Goal: Task Accomplishment & Management: Manage account settings

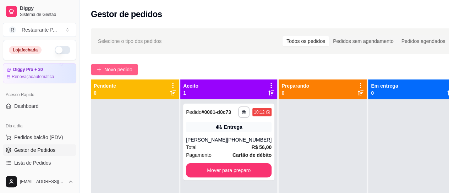
click at [118, 70] on span "Novo pedido" at bounding box center [118, 70] width 28 height 8
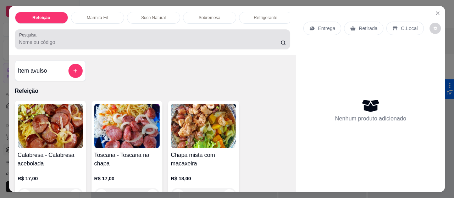
click at [46, 44] on input "Pesquisa" at bounding box center [150, 42] width 262 height 7
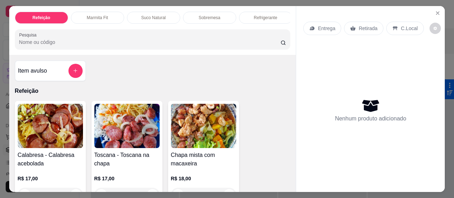
click at [135, 128] on img at bounding box center [126, 126] width 65 height 44
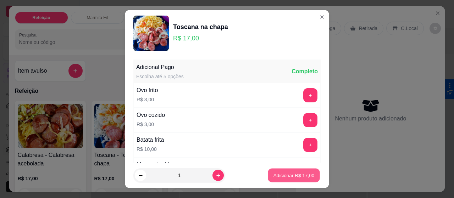
click at [274, 174] on p "Adicionar R$ 17,00" at bounding box center [294, 175] width 41 height 7
type input "1"
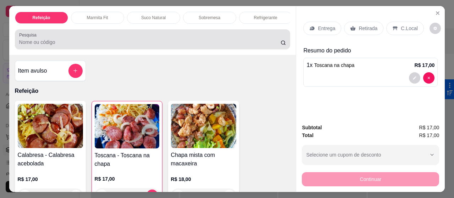
click at [33, 37] on label "Pesquisa" at bounding box center [29, 35] width 20 height 6
click at [33, 39] on input "Pesquisa" at bounding box center [150, 42] width 262 height 7
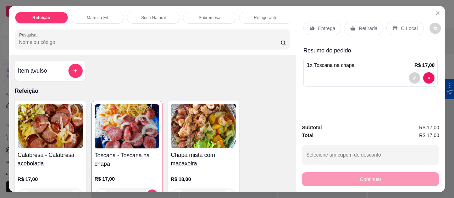
click at [48, 46] on input "Pesquisa" at bounding box center [150, 42] width 262 height 7
type input "c"
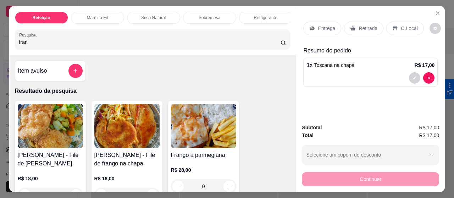
type input "fran"
click at [121, 116] on img at bounding box center [126, 126] width 65 height 44
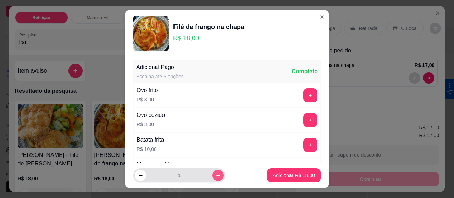
click at [216, 177] on icon "increase-product-quantity" at bounding box center [218, 175] width 5 height 5
type input "2"
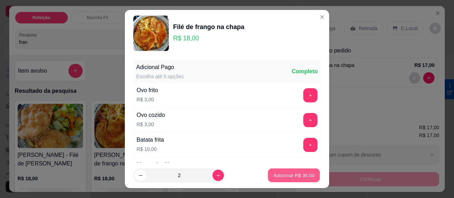
click at [274, 175] on p "Adicionar R$ 36,00" at bounding box center [294, 175] width 41 height 7
type input "2"
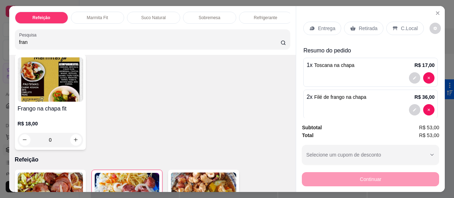
scroll to position [185, 0]
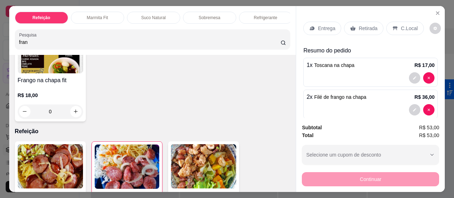
click at [48, 70] on img at bounding box center [50, 51] width 65 height 44
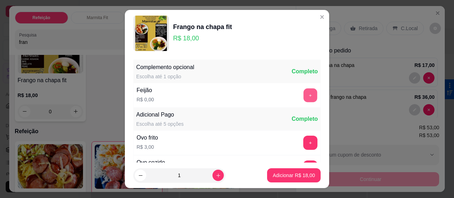
click at [304, 97] on button "+" at bounding box center [311, 96] width 14 height 14
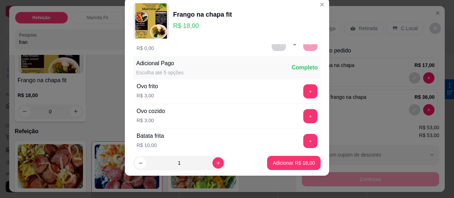
scroll to position [50, 0]
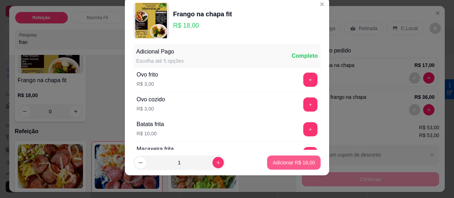
click at [286, 159] on p "Adicionar R$ 18,00" at bounding box center [294, 162] width 42 height 7
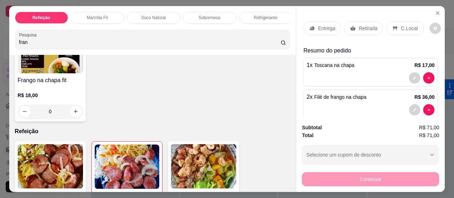
click at [312, 27] on icon at bounding box center [312, 29] width 6 height 6
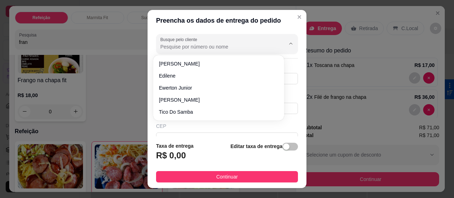
click at [175, 45] on input "Busque pelo cliente" at bounding box center [217, 46] width 114 height 7
click at [193, 49] on input "iran" at bounding box center [217, 46] width 114 height 7
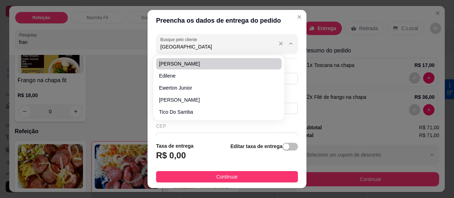
click at [175, 47] on input "iran" at bounding box center [217, 46] width 114 height 7
click at [260, 45] on input "iran" at bounding box center [217, 46] width 114 height 7
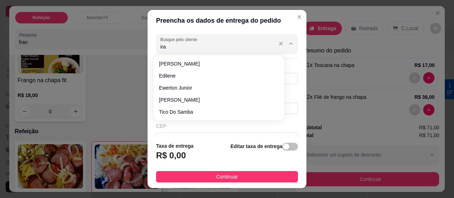
type input "iran"
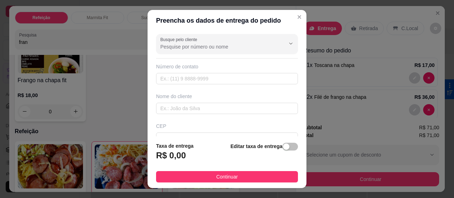
click at [260, 45] on input "Busque pelo cliente" at bounding box center [217, 46] width 114 height 7
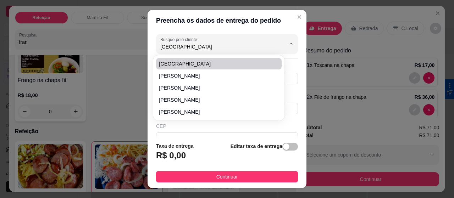
click at [169, 64] on span "[GEOGRAPHIC_DATA]" at bounding box center [215, 63] width 112 height 7
type input "[GEOGRAPHIC_DATA]"
type input "91993543416"
type input "[GEOGRAPHIC_DATA]"
type input "Passagem são jorge"
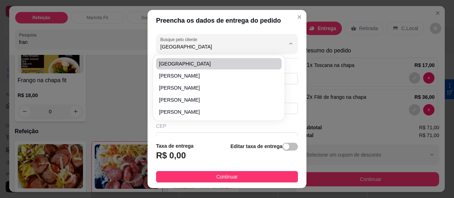
type input "[GEOGRAPHIC_DATA]"
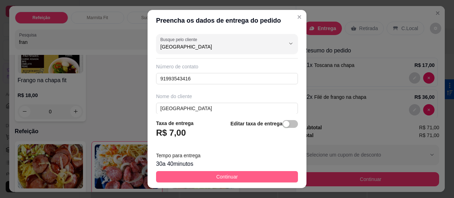
type input "[GEOGRAPHIC_DATA]"
click at [203, 175] on button "Continuar" at bounding box center [227, 176] width 142 height 11
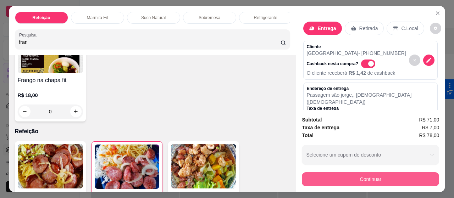
click at [380, 176] on button "Continuar" at bounding box center [370, 179] width 137 height 14
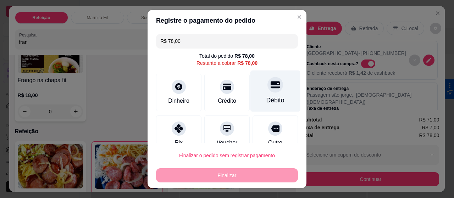
click at [270, 88] on div at bounding box center [276, 85] width 16 height 16
type input "R$ 0,00"
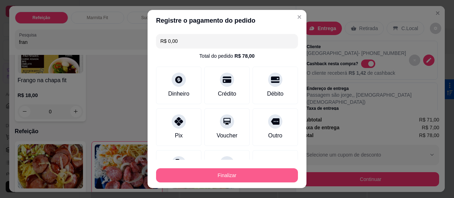
click at [249, 173] on button "Finalizar" at bounding box center [227, 176] width 142 height 14
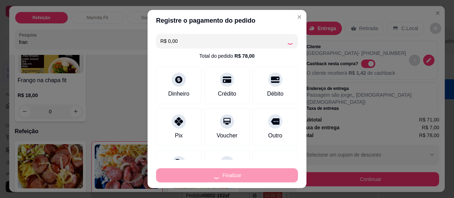
type input "0"
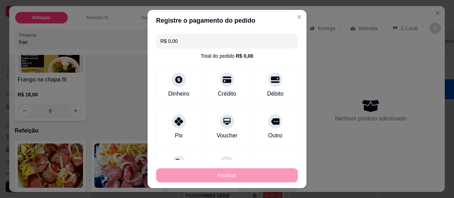
type input "-R$ 78,00"
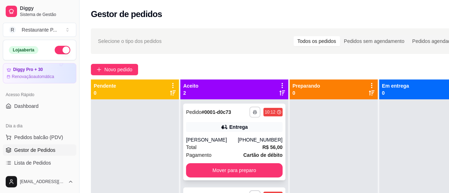
click at [249, 112] on button "button" at bounding box center [254, 111] width 11 height 11
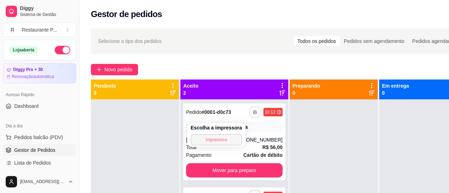
click at [217, 137] on button "Impressora" at bounding box center [216, 139] width 51 height 11
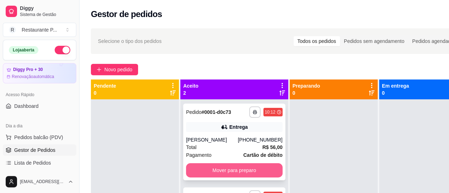
click at [231, 177] on button "Mover para preparo" at bounding box center [234, 170] width 97 height 14
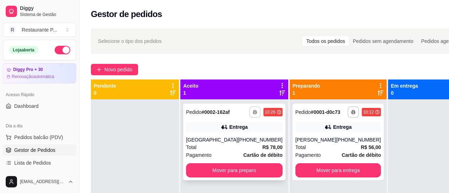
click at [249, 111] on button "button" at bounding box center [254, 111] width 11 height 11
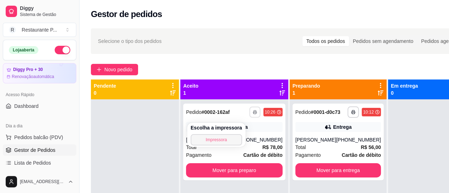
click at [221, 137] on button "Impressora" at bounding box center [216, 139] width 51 height 11
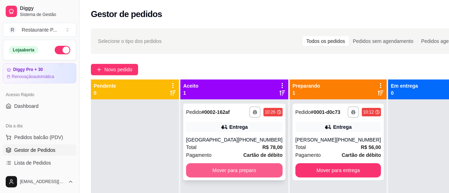
click at [238, 176] on button "Mover para preparo" at bounding box center [234, 170] width 97 height 14
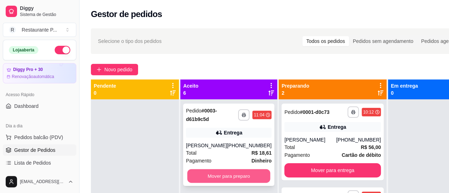
click at [219, 174] on button "Mover para preparo" at bounding box center [228, 176] width 83 height 14
click at [219, 174] on button "Mover para preparo" at bounding box center [229, 176] width 86 height 14
click at [219, 174] on button "Mover para preparo" at bounding box center [228, 176] width 83 height 14
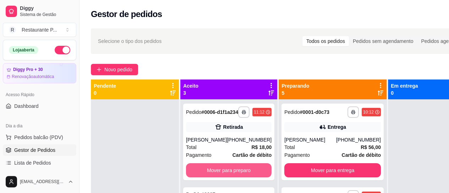
click at [219, 174] on button "Mover para preparo" at bounding box center [229, 170] width 86 height 14
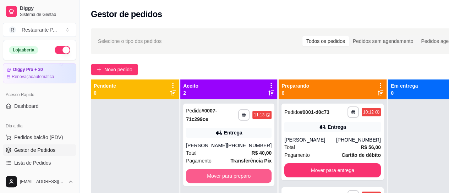
click at [219, 174] on button "Mover para preparo" at bounding box center [229, 176] width 86 height 14
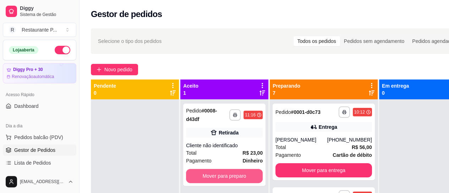
click at [219, 174] on button "Mover para preparo" at bounding box center [224, 176] width 77 height 14
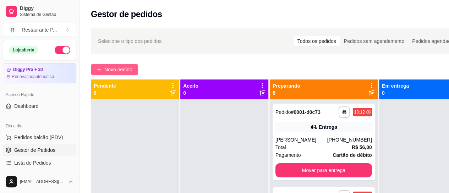
click at [129, 68] on span "Novo pedido" at bounding box center [118, 70] width 28 height 8
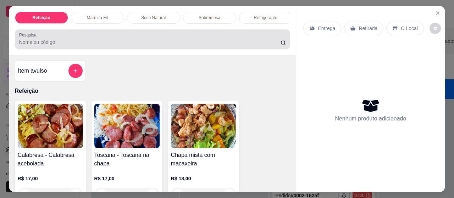
click at [35, 46] on div at bounding box center [152, 39] width 267 height 14
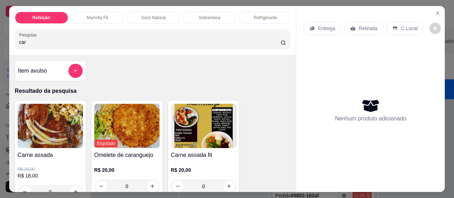
type input "car"
click at [40, 120] on img at bounding box center [50, 126] width 65 height 44
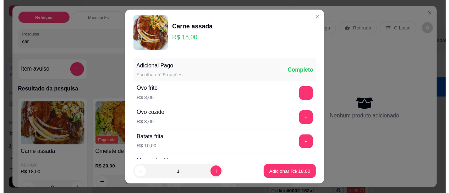
scroll to position [71, 0]
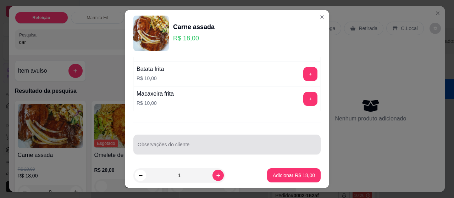
click at [187, 145] on input "Observações do cliente" at bounding box center [227, 147] width 179 height 7
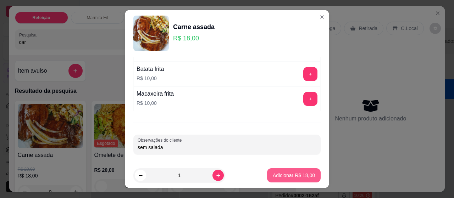
type input "sem salada"
click at [282, 176] on p "Adicionar R$ 18,00" at bounding box center [294, 175] width 42 height 7
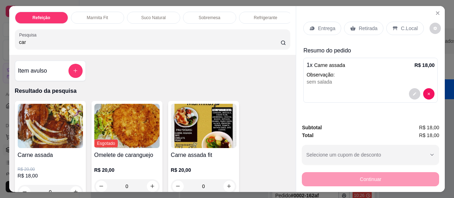
click at [328, 25] on p "Entrega" at bounding box center [326, 28] width 17 height 7
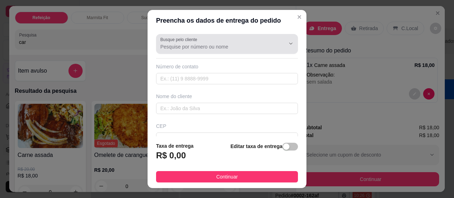
click at [190, 50] on input "Busque pelo cliente" at bounding box center [217, 46] width 114 height 7
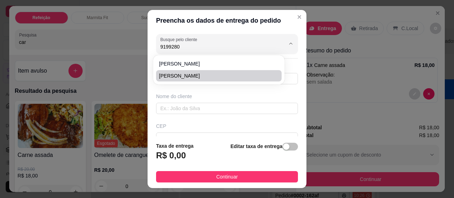
click at [190, 71] on li "[PERSON_NAME]" at bounding box center [218, 75] width 125 height 11
type input "[PERSON_NAME]"
type input "91992801164"
type input "[PERSON_NAME]"
type input "Santa Terezinha com a [PERSON_NAME]"
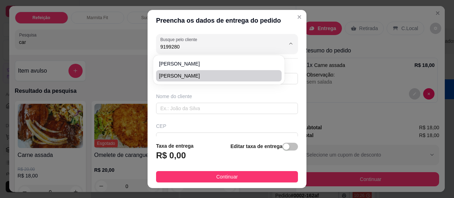
type input "03"
type input "[GEOGRAPHIC_DATA]"
type input "Terceira casa"
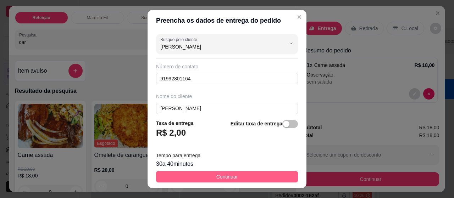
type input "[PERSON_NAME]"
click at [250, 174] on button "Continuar" at bounding box center [227, 176] width 142 height 11
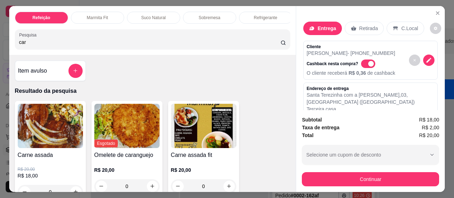
click at [362, 57] on div "Cashback nesta compra? O cliente receberá R$ 0,36 de cashback" at bounding box center [351, 67] width 89 height 20
click at [368, 61] on span "Automatic updates" at bounding box center [371, 64] width 6 height 6
click at [365, 65] on input "Automatic updates" at bounding box center [363, 67] width 5 height 5
checkbox input "false"
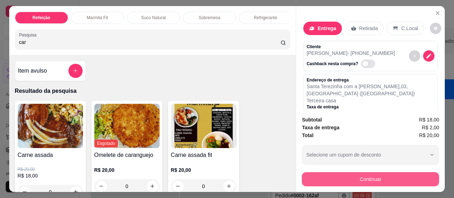
click at [364, 179] on button "Continuar" at bounding box center [370, 179] width 137 height 14
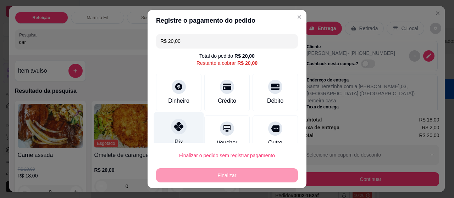
click at [182, 128] on div at bounding box center [179, 127] width 16 height 16
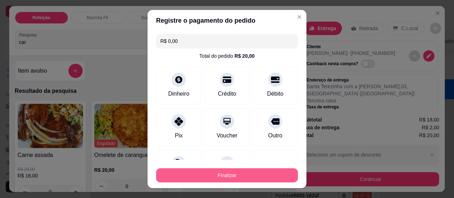
click at [217, 174] on button "Finalizar" at bounding box center [227, 176] width 142 height 14
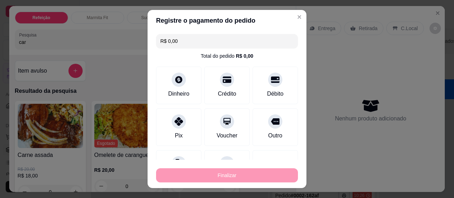
type input "-R$ 20,00"
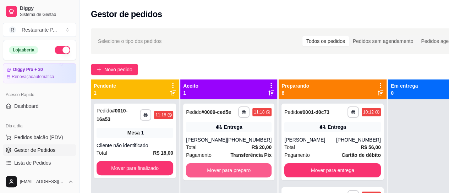
click at [217, 174] on button "Mover para preparo" at bounding box center [229, 170] width 86 height 14
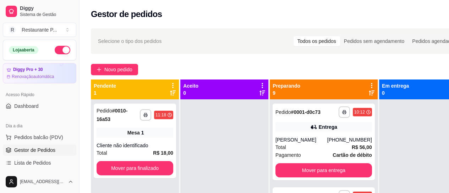
click at [369, 93] on icon at bounding box center [372, 93] width 6 height 6
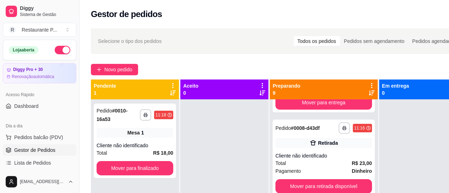
scroll to position [74, 0]
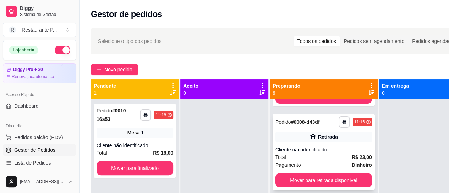
click at [273, 151] on div "**********" at bounding box center [324, 152] width 102 height 77
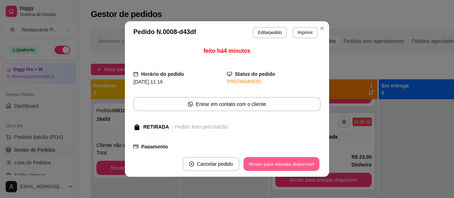
click at [287, 168] on button "Mover para retirada disponível" at bounding box center [281, 165] width 76 height 14
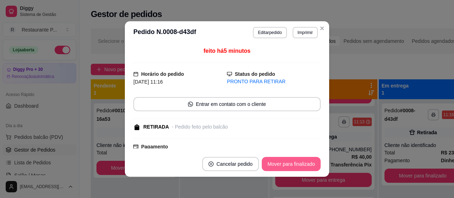
click at [285, 166] on button "Mover para finalizado" at bounding box center [291, 164] width 59 height 14
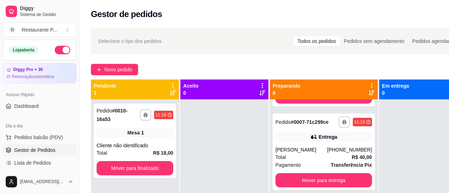
scroll to position [0, 0]
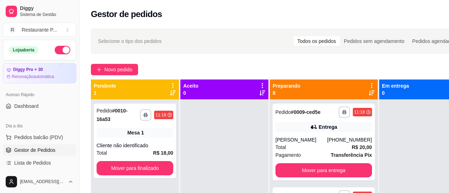
click at [369, 92] on icon at bounding box center [372, 93] width 6 height 6
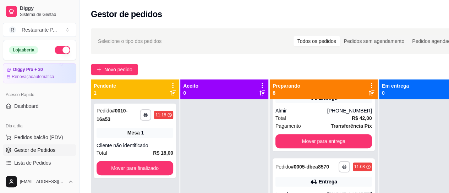
scroll to position [333, 0]
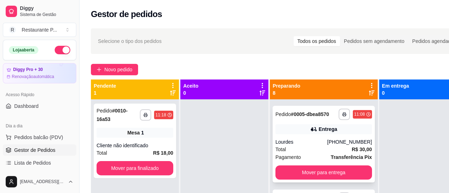
click at [327, 146] on div "(91) 98415-2454" at bounding box center [349, 141] width 45 height 7
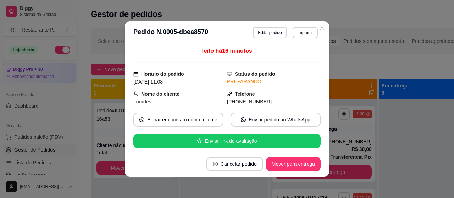
click at [280, 152] on footer "Cancelar pedido Mover para entrega" at bounding box center [227, 165] width 204 height 26
click at [281, 158] on button "Mover para entrega" at bounding box center [293, 165] width 53 height 14
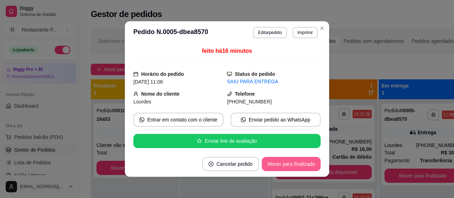
click at [278, 164] on button "Mover para finalizado" at bounding box center [291, 164] width 59 height 14
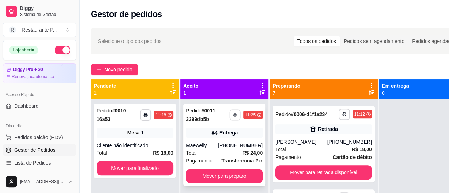
click at [232, 114] on button "button" at bounding box center [234, 114] width 11 height 11
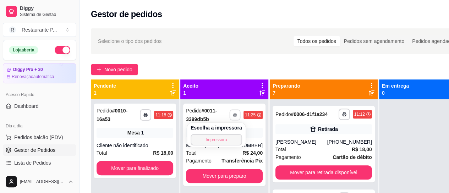
click at [220, 140] on button "Impressora" at bounding box center [216, 139] width 51 height 11
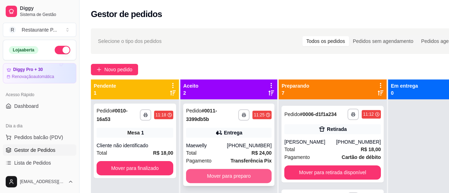
click at [233, 175] on button "Mover para preparo" at bounding box center [229, 176] width 86 height 14
click at [231, 173] on button "Mover para preparo" at bounding box center [228, 176] width 83 height 14
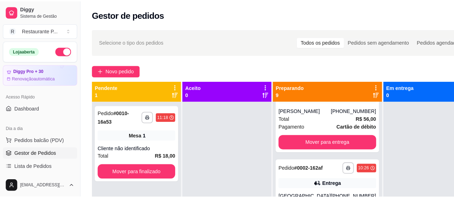
scroll to position [0, 0]
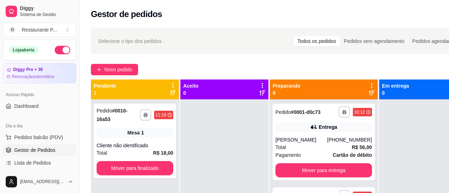
click at [369, 90] on icon at bounding box center [372, 93] width 6 height 6
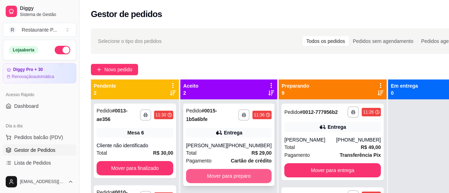
click at [201, 173] on button "Mover para preparo" at bounding box center [229, 176] width 86 height 14
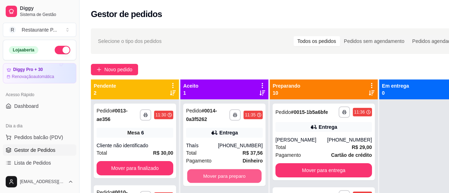
click at [201, 173] on button "Mover para preparo" at bounding box center [224, 176] width 75 height 14
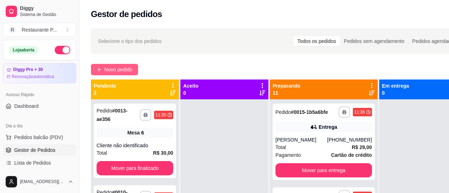
click at [128, 65] on button "Novo pedido" at bounding box center [114, 69] width 47 height 11
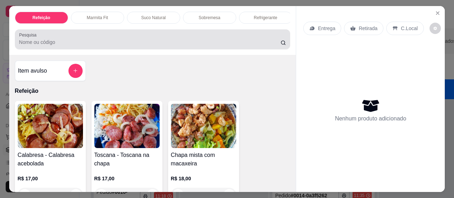
click at [55, 49] on div "Pesquisa" at bounding box center [153, 39] width 276 height 20
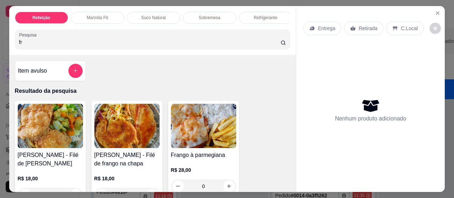
type input "fr"
click at [116, 121] on img at bounding box center [126, 126] width 65 height 44
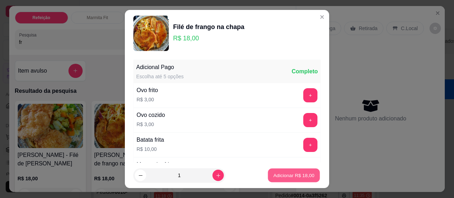
click at [283, 177] on p "Adicionar R$ 18,00" at bounding box center [294, 175] width 41 height 7
type input "1"
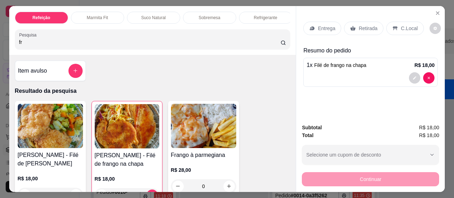
click at [31, 45] on input "fr" at bounding box center [150, 42] width 262 height 7
type input "f"
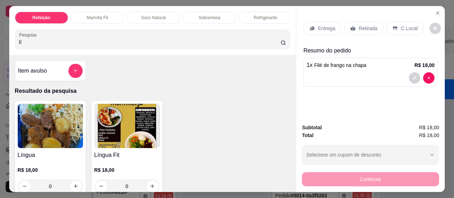
type input "lí"
click at [113, 117] on img at bounding box center [126, 126] width 65 height 44
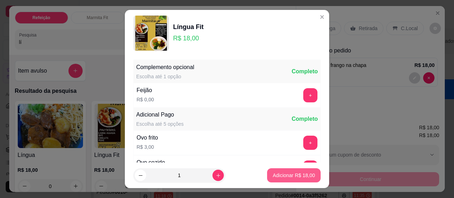
click at [285, 173] on p "Adicionar R$ 18,00" at bounding box center [294, 175] width 42 height 7
type input "1"
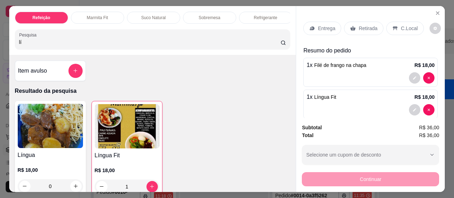
click at [142, 15] on p "Suco Natural" at bounding box center [153, 18] width 24 height 6
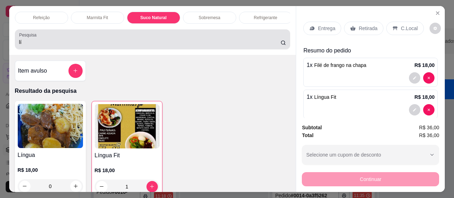
scroll to position [19, 0]
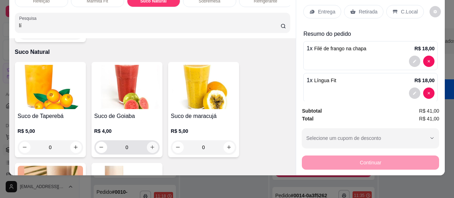
click at [147, 142] on button "increase-product-quantity" at bounding box center [152, 147] width 11 height 11
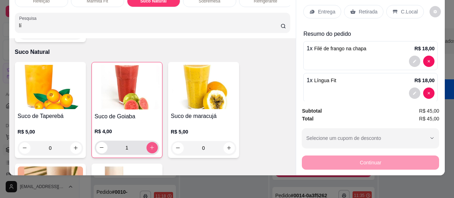
type input "1"
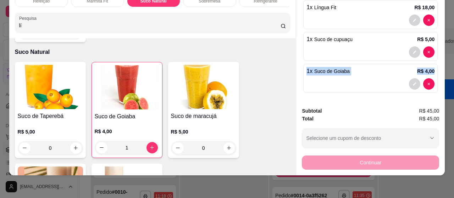
scroll to position [19, 2]
drag, startPoint x: 437, startPoint y: 82, endPoint x: 447, endPoint y: 24, distance: 58.5
click at [447, 24] on div "Refeição Marmita Fit Suco Natural Sobremesa Refrigerante Pesquisa lí Item avuls…" at bounding box center [227, 99] width 454 height 198
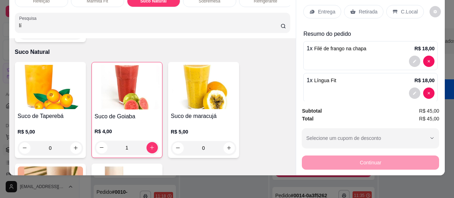
click at [318, 8] on p "Entrega" at bounding box center [326, 11] width 17 height 7
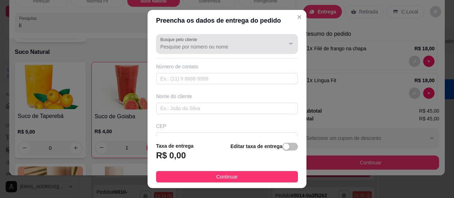
click at [171, 44] on input "Busque pelo cliente" at bounding box center [217, 46] width 114 height 7
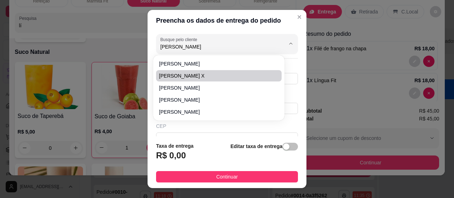
click at [176, 72] on li "[PERSON_NAME] X" at bounding box center [218, 75] width 125 height 11
type input "[PERSON_NAME] X"
type input "91987310725"
type input "[PERSON_NAME] X"
type input "[GEOGRAPHIC_DATA]"
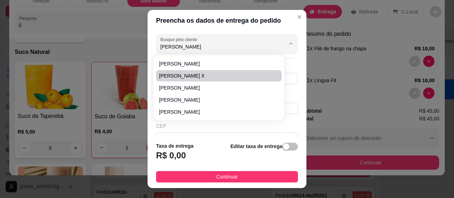
type input "Hospital Raio X"
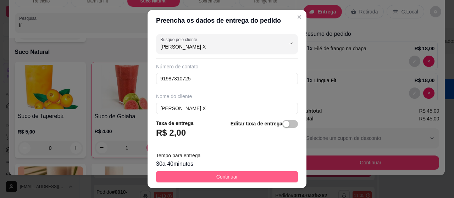
type input "[PERSON_NAME] X"
click at [209, 173] on button "Continuar" at bounding box center [227, 176] width 142 height 11
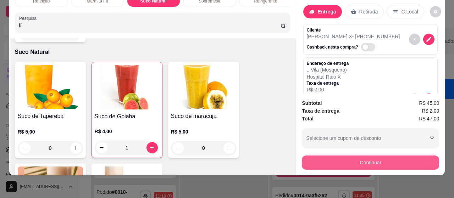
click at [364, 157] on button "Continuar" at bounding box center [370, 163] width 137 height 14
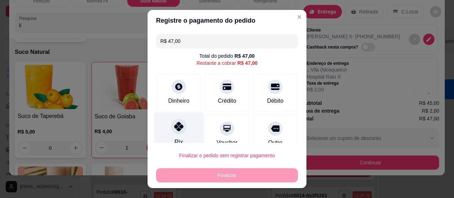
click at [185, 136] on div "Pix" at bounding box center [179, 133] width 50 height 42
type input "R$ 0,00"
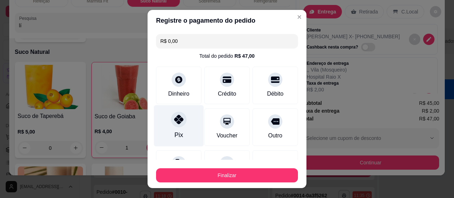
click at [175, 133] on div "Pix" at bounding box center [179, 135] width 9 height 9
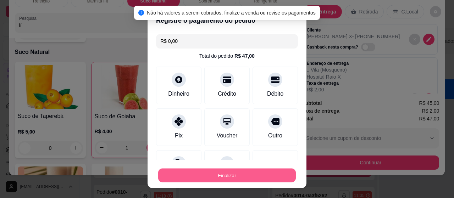
click at [204, 170] on button "Finalizar" at bounding box center [227, 176] width 138 height 14
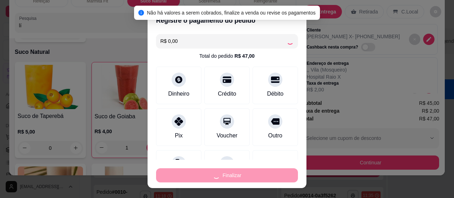
type input "0"
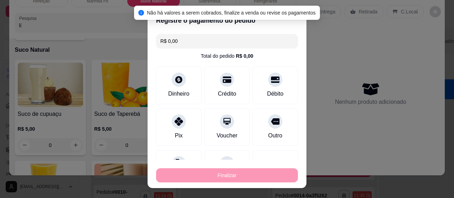
type input "-R$ 47,00"
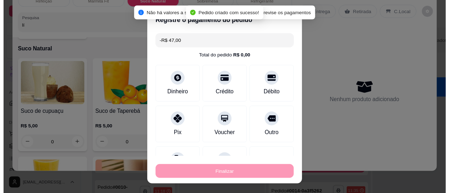
scroll to position [1226, 0]
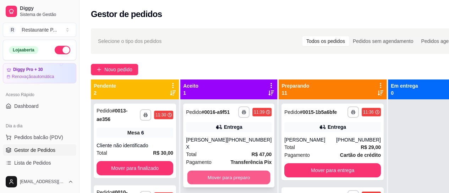
click at [213, 171] on button "Mover para preparo" at bounding box center [228, 178] width 83 height 14
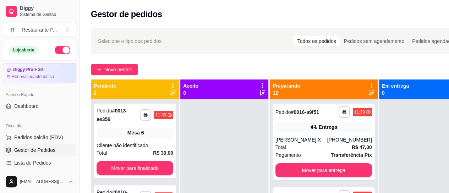
click at [369, 93] on icon at bounding box center [372, 93] width 6 height 6
click at [356, 106] on div "**********" at bounding box center [324, 195] width 108 height 193
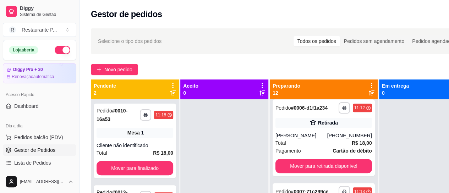
scroll to position [372, 0]
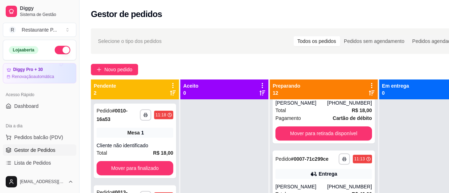
click at [299, 162] on strong "# 0007-71c299ce" at bounding box center [310, 159] width 38 height 6
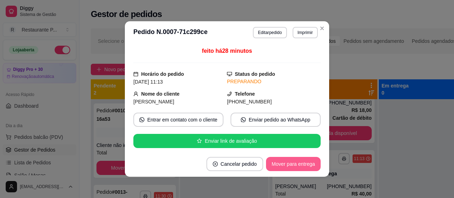
click at [295, 165] on button "Mover para entrega" at bounding box center [293, 164] width 55 height 14
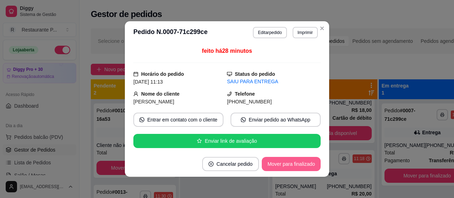
click at [295, 165] on button "Mover para finalizado" at bounding box center [291, 164] width 59 height 14
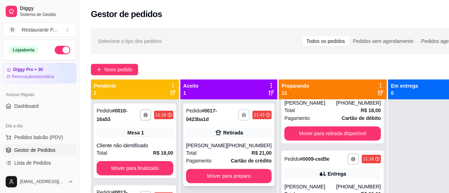
click at [238, 112] on button "button" at bounding box center [243, 114] width 11 height 11
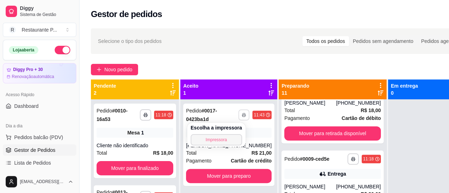
click at [216, 137] on button "Impressora" at bounding box center [216, 139] width 51 height 11
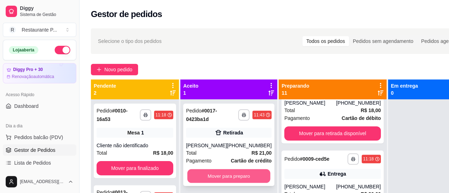
click at [225, 176] on button "Mover para preparo" at bounding box center [228, 176] width 83 height 14
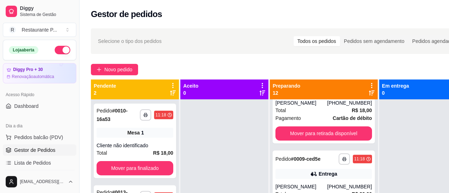
click at [29, 170] on link "Salão / Mesas" at bounding box center [39, 175] width 73 height 11
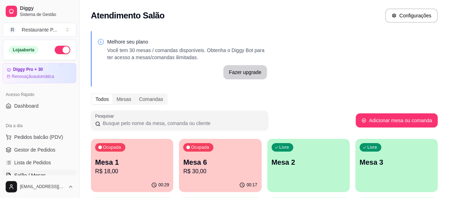
click at [189, 167] on p "Mesa 6" at bounding box center [220, 163] width 74 height 10
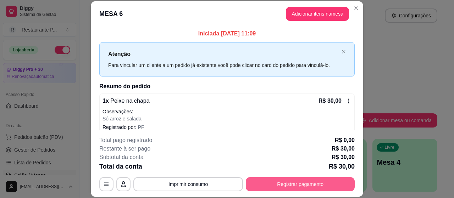
click at [269, 183] on button "Registrar pagamento" at bounding box center [300, 184] width 109 height 14
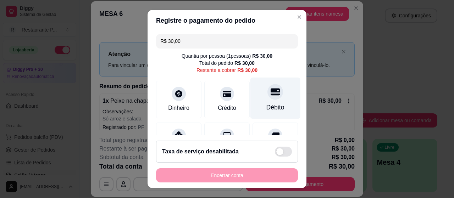
click at [271, 95] on icon at bounding box center [275, 91] width 9 height 7
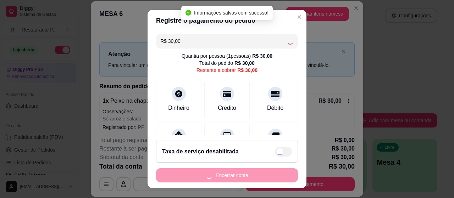
type input "R$ 0,00"
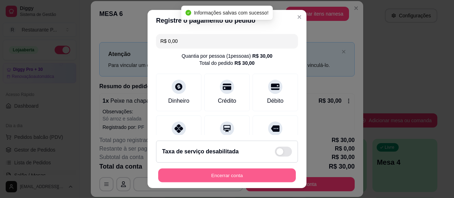
click at [231, 172] on button "Encerrar conta" at bounding box center [227, 176] width 138 height 14
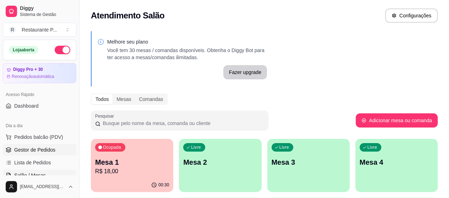
click at [24, 147] on span "Gestor de Pedidos" at bounding box center [34, 150] width 41 height 7
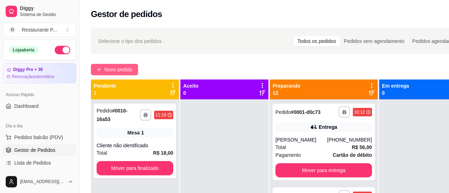
click at [121, 64] on button "Novo pedido" at bounding box center [114, 69] width 47 height 11
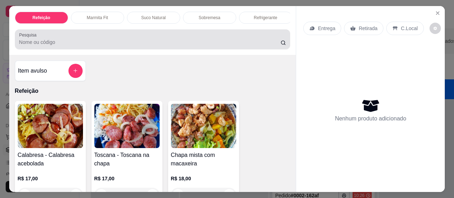
click at [53, 45] on input "Pesquisa" at bounding box center [150, 42] width 262 height 7
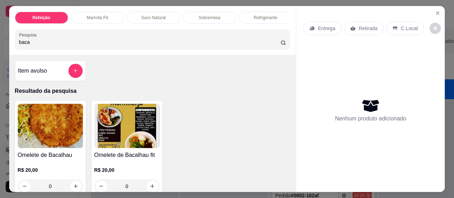
type input "baca"
click at [61, 128] on img at bounding box center [50, 126] width 65 height 44
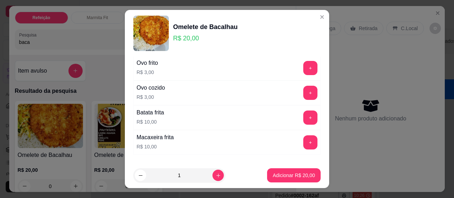
scroll to position [71, 0]
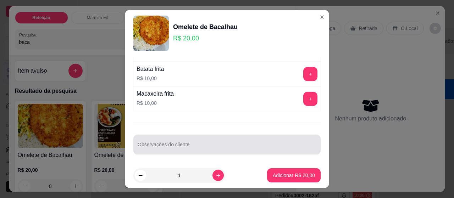
click at [168, 144] on input "Observações do cliente" at bounding box center [227, 147] width 179 height 7
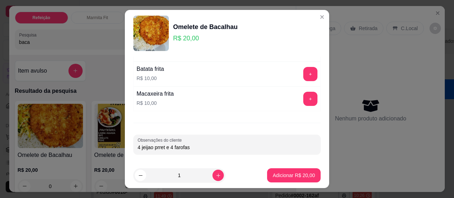
click at [138, 144] on input "4 jeijao prret e 4 farofas" at bounding box center [227, 147] width 179 height 7
type input "5 feijão preto e 4 farofas"
click at [286, 170] on button "Adicionar R$ 20,00" at bounding box center [294, 176] width 52 height 14
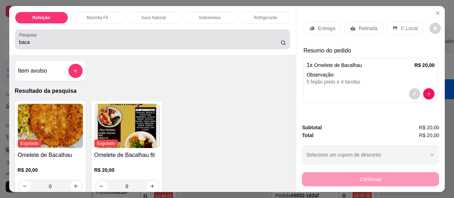
click at [84, 38] on div "baca" at bounding box center [152, 39] width 267 height 14
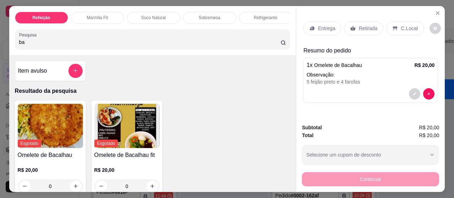
type input "b"
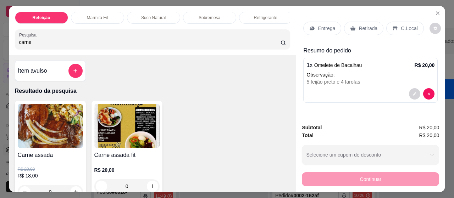
type input "carne"
click at [61, 127] on img at bounding box center [50, 126] width 65 height 44
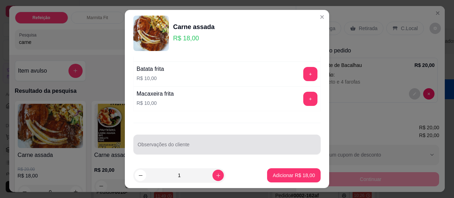
click at [186, 140] on div at bounding box center [227, 145] width 179 height 14
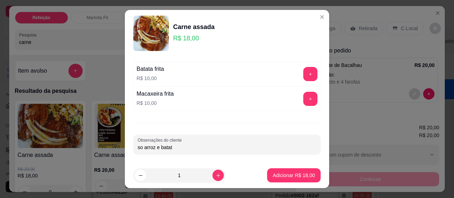
type input "so arroz e batata"
click at [287, 175] on p "Adicionar R$ 18,00" at bounding box center [294, 175] width 42 height 7
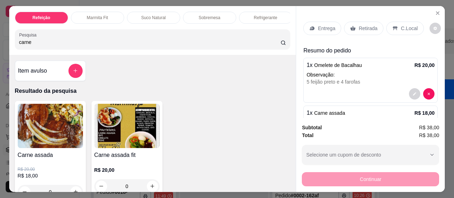
click at [325, 25] on p "Entrega" at bounding box center [326, 28] width 17 height 7
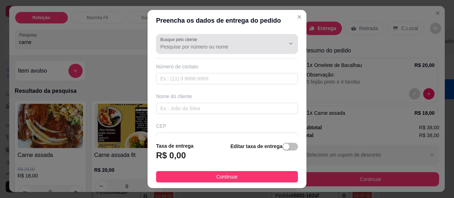
click at [229, 46] on input "Busque pelo cliente" at bounding box center [217, 46] width 114 height 7
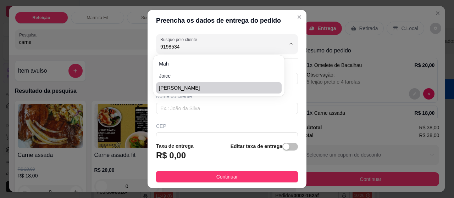
click at [187, 87] on span "[PERSON_NAME]" at bounding box center [215, 87] width 112 height 7
type input "[PERSON_NAME]"
type input "91985342172"
type input "[PERSON_NAME]"
type input "São domingos entre 16 e beira mar"
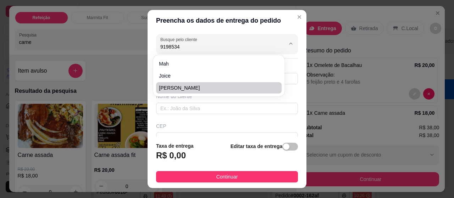
type input "233"
type input "[GEOGRAPHIC_DATA]"
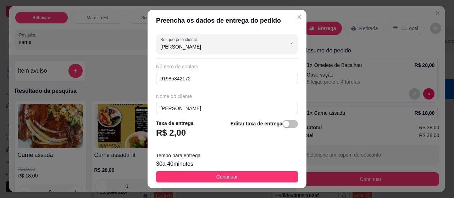
click at [226, 179] on span "Continuar" at bounding box center [227, 177] width 22 height 8
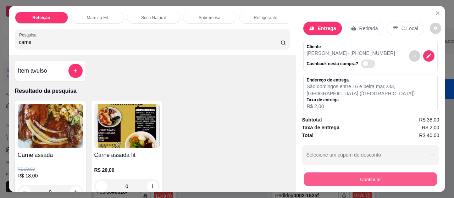
click at [371, 173] on button "Continuar" at bounding box center [370, 180] width 133 height 14
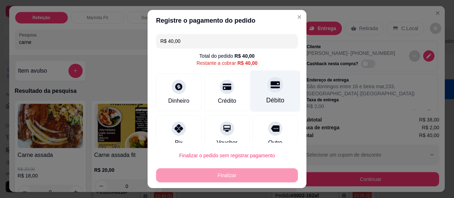
click at [252, 93] on div "Débito" at bounding box center [276, 92] width 50 height 42
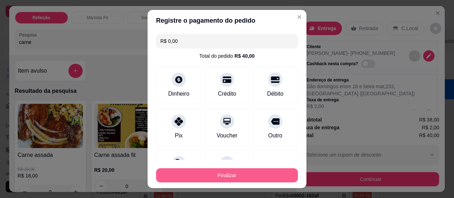
click at [222, 175] on button "Finalizar" at bounding box center [227, 176] width 142 height 14
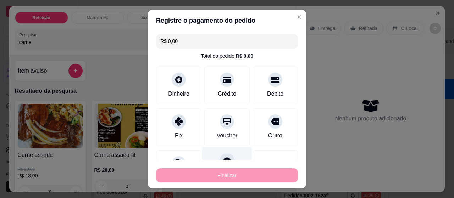
type input "-R$ 40,00"
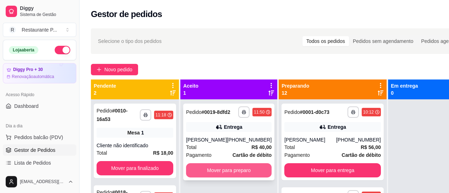
click at [227, 173] on button "Mover para preparo" at bounding box center [229, 170] width 86 height 14
click at [227, 177] on button "Mover para preparo" at bounding box center [228, 171] width 83 height 14
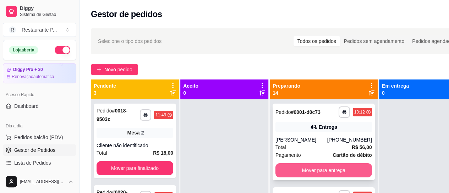
click at [334, 168] on button "Mover para entrega" at bounding box center [323, 170] width 97 height 14
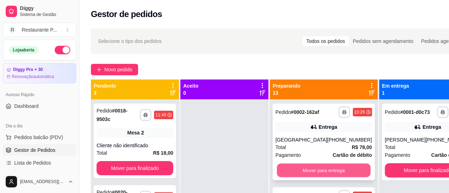
click at [333, 167] on button "Mover para entrega" at bounding box center [324, 171] width 94 height 14
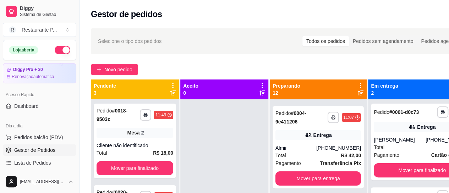
scroll to position [98, 0]
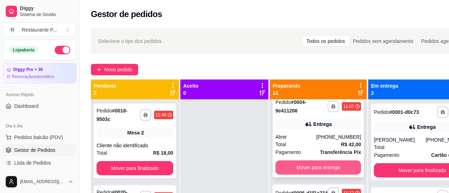
click at [326, 164] on button "Mover para entrega" at bounding box center [318, 167] width 86 height 14
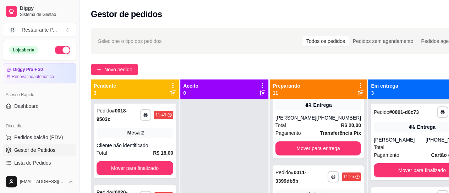
scroll to position [200, 0]
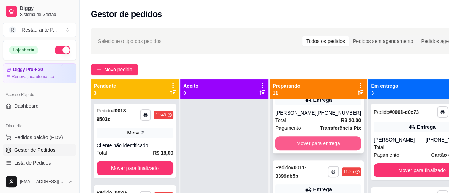
click at [320, 149] on button "Mover para entrega" at bounding box center [318, 143] width 86 height 14
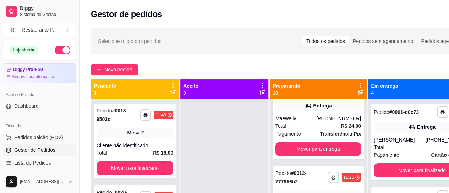
scroll to position [111, 0]
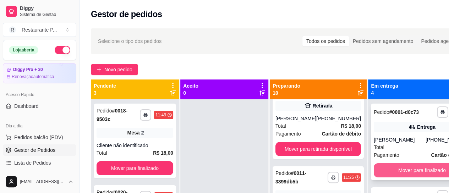
click at [395, 171] on button "Mover para finalizado" at bounding box center [422, 170] width 97 height 14
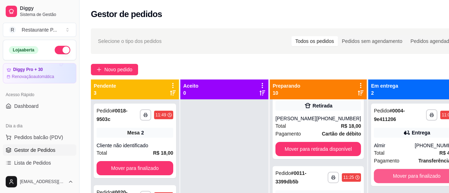
click at [395, 171] on button "Mover para finalizado" at bounding box center [417, 176] width 86 height 14
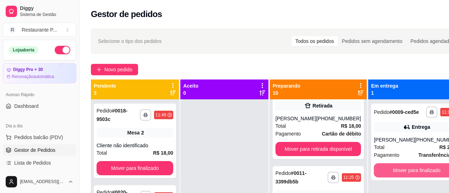
click at [395, 171] on button "Mover para finalizado" at bounding box center [417, 170] width 86 height 14
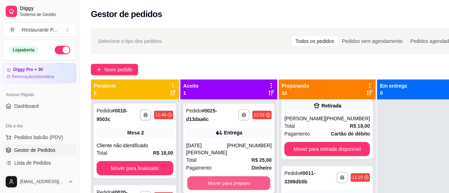
click at [245, 176] on button "Mover para preparo" at bounding box center [228, 183] width 83 height 14
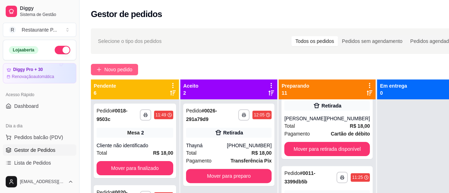
click at [106, 72] on span "Novo pedido" at bounding box center [118, 70] width 28 height 8
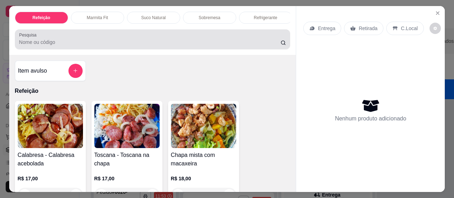
click at [47, 43] on input "Pesquisa" at bounding box center [150, 42] width 262 height 7
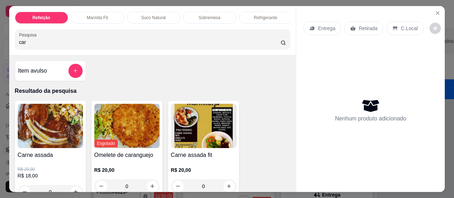
type input "car"
click at [47, 120] on img at bounding box center [50, 126] width 65 height 44
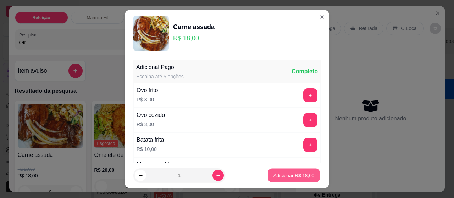
click at [284, 175] on p "Adicionar R$ 18,00" at bounding box center [294, 175] width 41 height 7
type input "1"
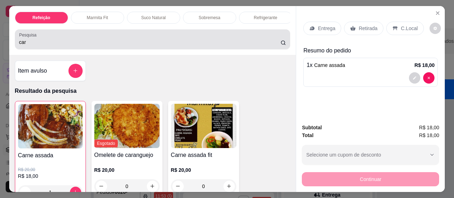
click at [38, 39] on div "car" at bounding box center [152, 39] width 267 height 14
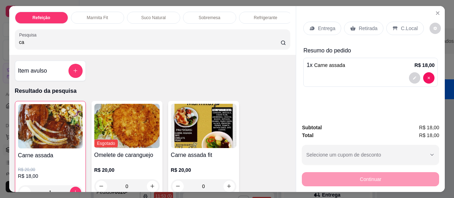
type input "c"
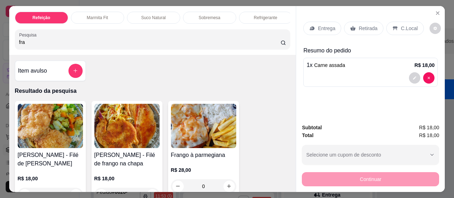
type input "fra"
click at [57, 115] on img at bounding box center [50, 126] width 65 height 44
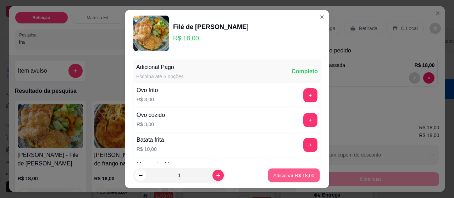
click at [302, 174] on p "Adicionar R$ 18,00" at bounding box center [294, 175] width 41 height 7
type input "1"
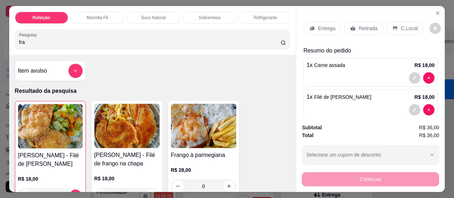
click at [330, 25] on p "Entrega" at bounding box center [326, 28] width 17 height 7
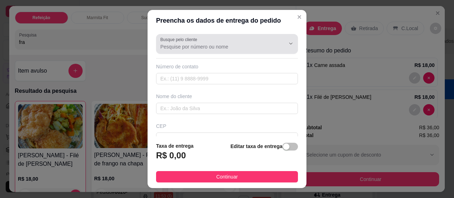
click at [177, 46] on input "Busque pelo cliente" at bounding box center [217, 46] width 114 height 7
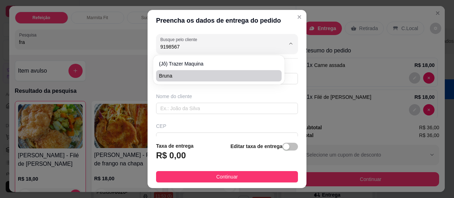
click at [169, 71] on li "Bruna" at bounding box center [218, 75] width 125 height 11
type input "Bruna"
type input "91985671568"
type input "Bruna"
type input "[PERSON_NAME] onde tem uma oficina"
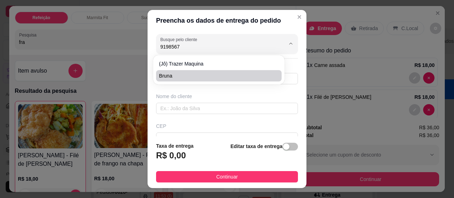
type input "[GEOGRAPHIC_DATA]"
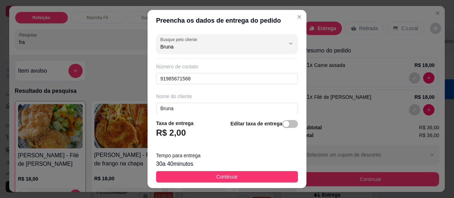
type input "Bruna"
click at [235, 171] on footer "Taxa de entrega R$ 2,00 Editar taxa de entrega Tempo para entrega 30 a 40 minut…" at bounding box center [227, 151] width 159 height 75
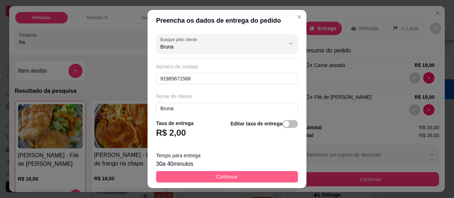
click at [236, 172] on button "Continuar" at bounding box center [227, 176] width 142 height 11
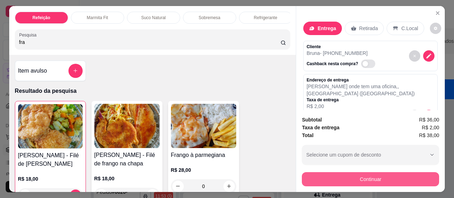
click at [369, 178] on button "Continuar" at bounding box center [370, 179] width 137 height 14
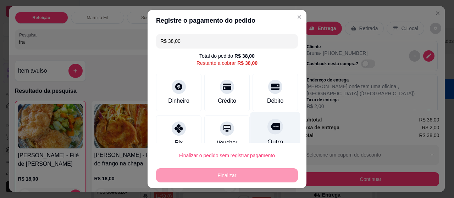
click at [268, 131] on div at bounding box center [276, 127] width 16 height 16
type input "R$ 0,00"
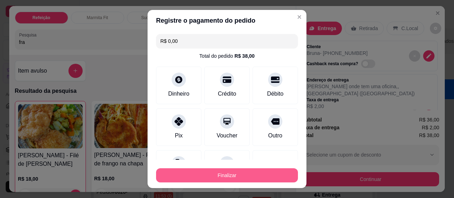
click at [229, 172] on button "Finalizar" at bounding box center [227, 176] width 142 height 14
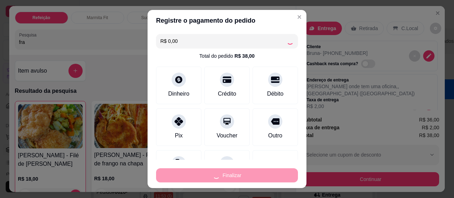
type input "0"
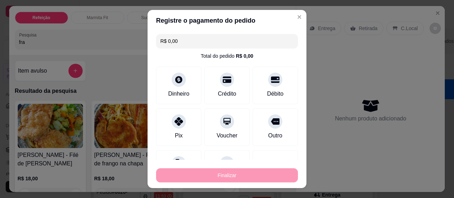
type input "-R$ 38,00"
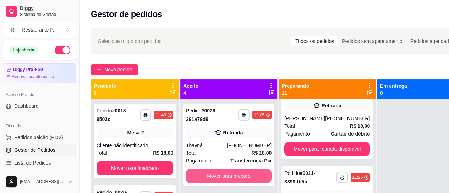
click at [229, 172] on button "Mover para preparo" at bounding box center [229, 176] width 86 height 14
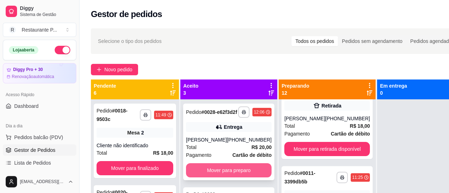
click at [214, 177] on button "Mover para preparo" at bounding box center [229, 170] width 86 height 14
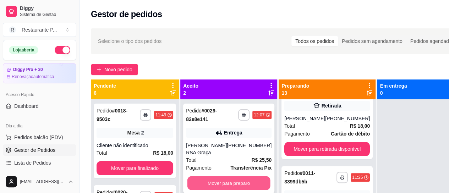
click at [224, 176] on button "Mover para preparo" at bounding box center [228, 183] width 83 height 14
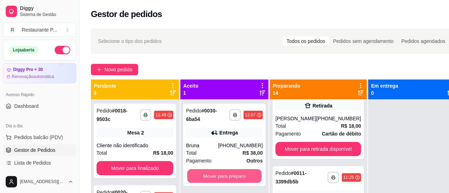
click at [224, 172] on button "Mover para preparo" at bounding box center [224, 176] width 75 height 14
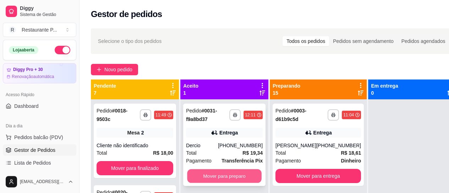
click at [222, 174] on button "Mover para preparo" at bounding box center [224, 176] width 75 height 14
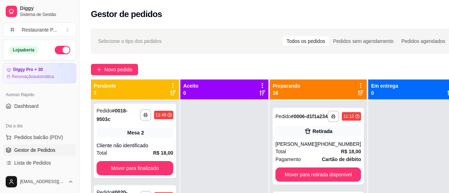
scroll to position [78, 0]
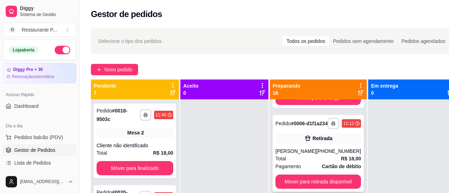
click at [330, 155] on div "[PHONE_NUMBER]" at bounding box center [338, 151] width 45 height 7
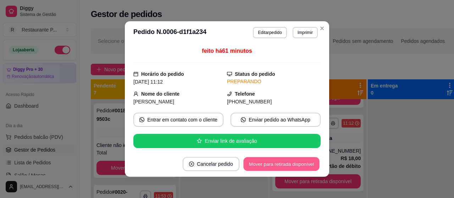
click at [304, 165] on button "Mover para retirada disponível" at bounding box center [281, 165] width 76 height 14
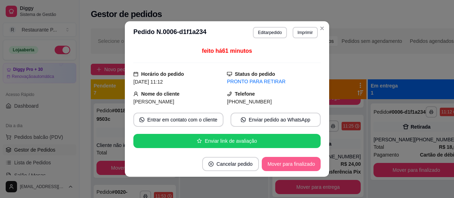
click at [304, 163] on button "Mover para finalizado" at bounding box center [291, 164] width 59 height 14
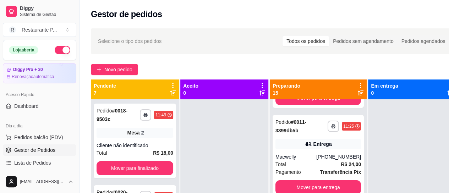
click at [358, 93] on icon at bounding box center [361, 92] width 6 height 5
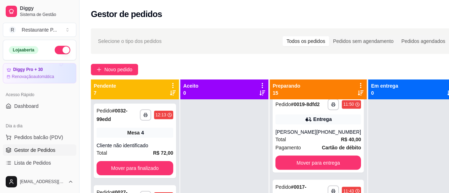
scroll to position [717, 0]
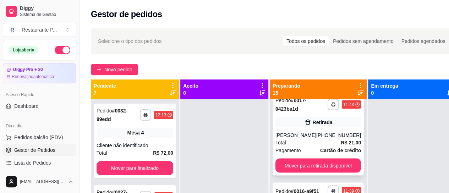
click at [341, 146] on strong "R$ 21,00" at bounding box center [351, 143] width 20 height 6
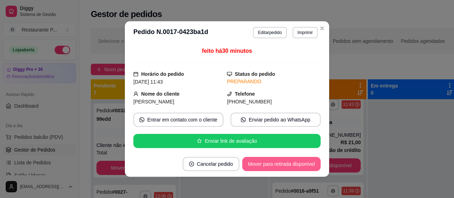
click at [299, 161] on button "Mover para retirada disponível" at bounding box center [281, 164] width 78 height 14
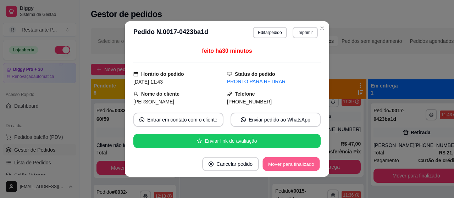
click at [293, 169] on button "Mover para finalizado" at bounding box center [291, 165] width 57 height 14
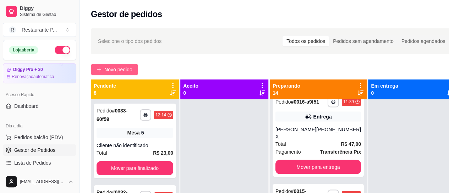
click at [125, 71] on span "Novo pedido" at bounding box center [118, 70] width 28 height 8
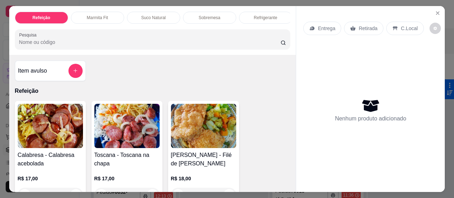
click at [74, 42] on input "Pesquisa" at bounding box center [150, 42] width 262 height 7
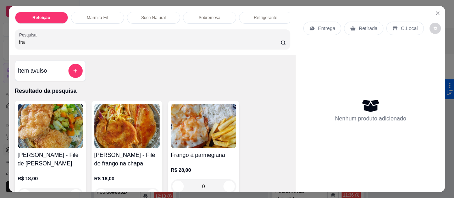
type input "fra"
click at [64, 132] on img at bounding box center [50, 126] width 65 height 44
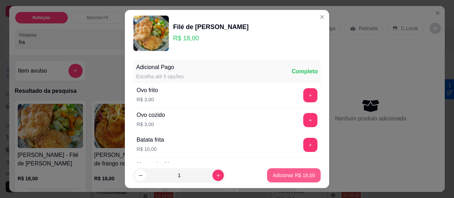
click at [276, 175] on p "Adicionar R$ 18,00" at bounding box center [294, 175] width 42 height 7
type input "1"
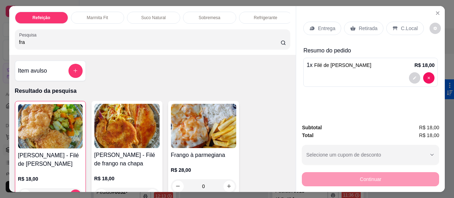
click at [368, 25] on p "Retirada" at bounding box center [368, 28] width 19 height 7
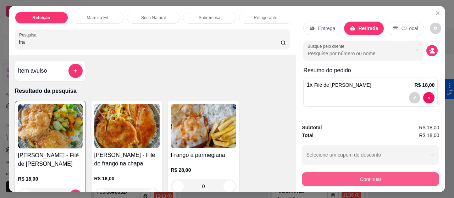
click at [375, 175] on button "Continuar" at bounding box center [370, 179] width 137 height 14
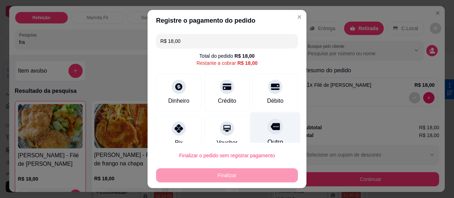
click at [271, 128] on icon at bounding box center [275, 126] width 9 height 7
type input "R$ 0,00"
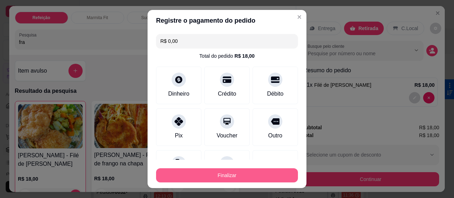
click at [249, 176] on button "Finalizar" at bounding box center [227, 176] width 142 height 14
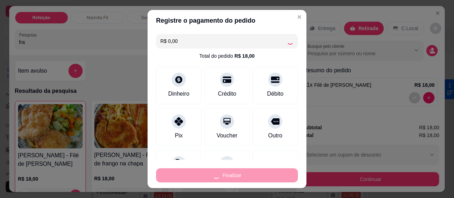
type input "0"
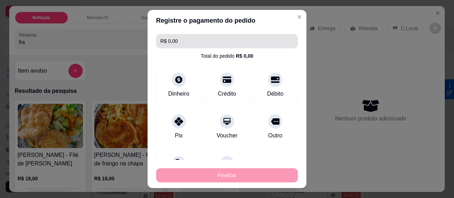
type input "-R$ 18,00"
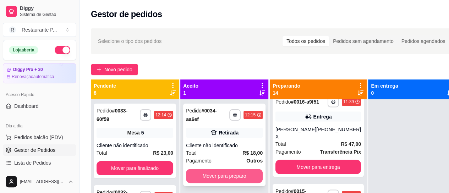
click at [242, 174] on button "Mover para preparo" at bounding box center [224, 176] width 77 height 14
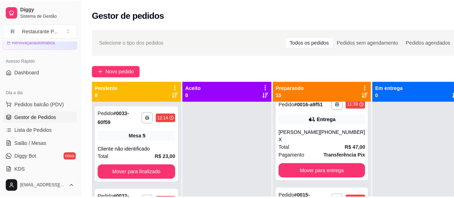
scroll to position [66, 0]
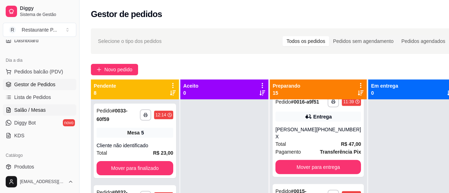
click at [33, 109] on span "Salão / Mesas" at bounding box center [30, 109] width 32 height 7
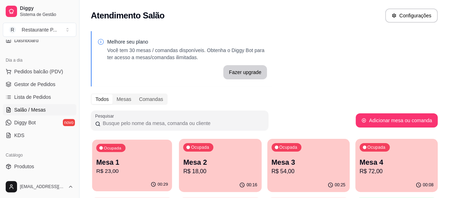
click at [113, 171] on p "R$ 23,00" at bounding box center [132, 172] width 72 height 8
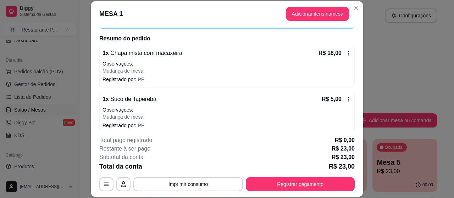
scroll to position [53, 0]
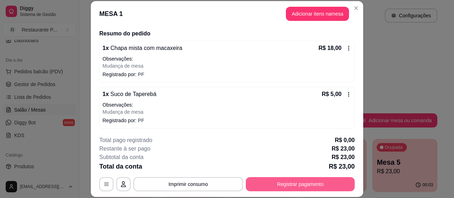
click at [281, 184] on button "Registrar pagamento" at bounding box center [300, 184] width 109 height 14
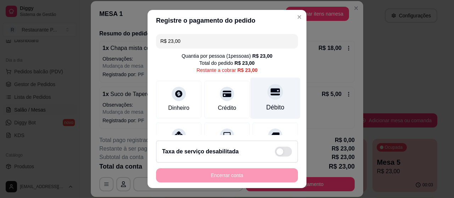
click at [268, 97] on div at bounding box center [276, 92] width 16 height 16
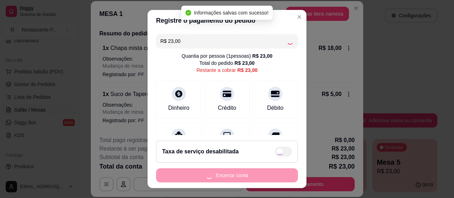
type input "R$ 0,00"
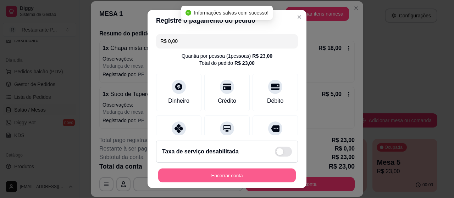
click at [252, 176] on button "Encerrar conta" at bounding box center [227, 176] width 138 height 14
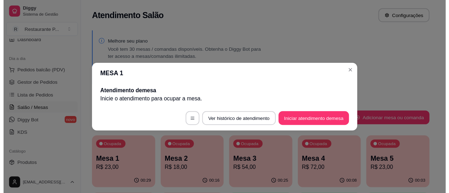
scroll to position [0, 0]
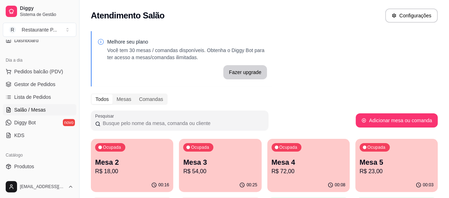
click at [186, 164] on p "Mesa 3" at bounding box center [220, 163] width 74 height 10
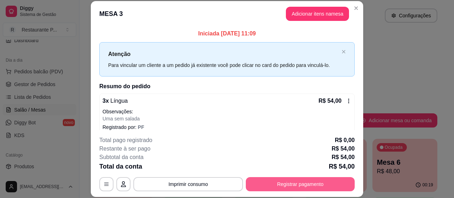
click at [330, 183] on button "Registrar pagamento" at bounding box center [300, 184] width 109 height 14
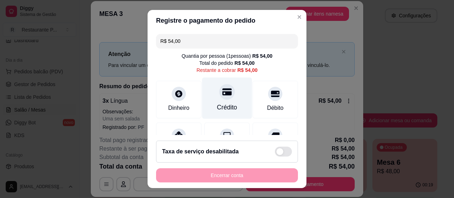
click at [216, 100] on div "Crédito" at bounding box center [227, 99] width 50 height 42
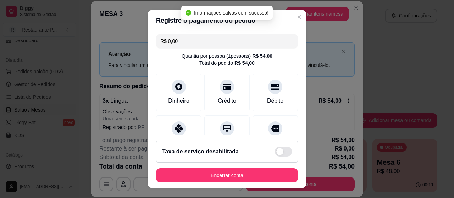
type input "R$ 0,00"
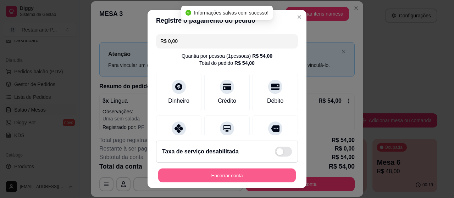
click at [231, 171] on button "Encerrar conta" at bounding box center [227, 176] width 138 height 14
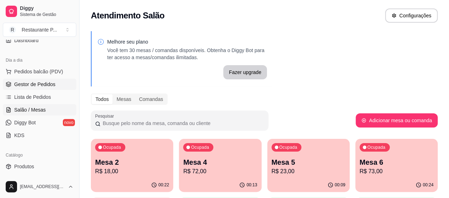
click at [35, 86] on span "Gestor de Pedidos" at bounding box center [34, 84] width 41 height 7
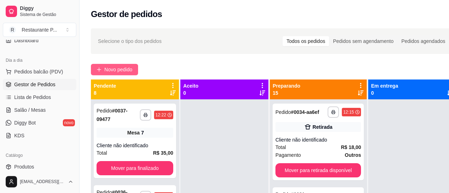
click at [119, 67] on span "Novo pedido" at bounding box center [118, 70] width 28 height 8
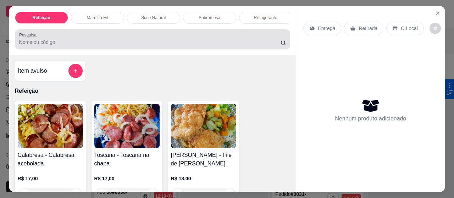
click at [64, 45] on input "Pesquisa" at bounding box center [150, 42] width 262 height 7
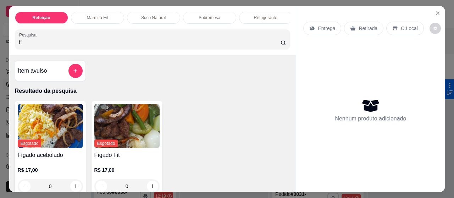
click at [22, 38] on label "Pesquisa" at bounding box center [29, 35] width 20 height 6
click at [22, 39] on input "fí" at bounding box center [150, 42] width 262 height 7
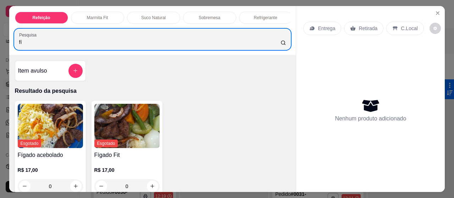
type input "f"
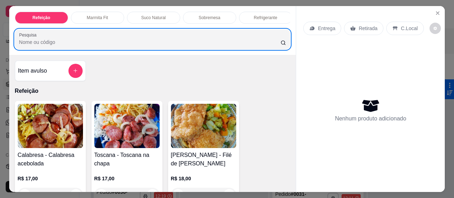
click at [184, 127] on img at bounding box center [203, 126] width 65 height 44
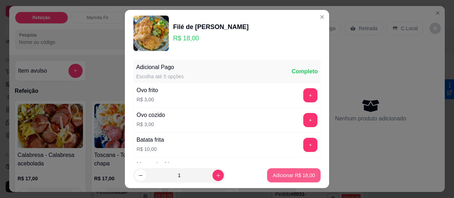
click at [278, 171] on button "Adicionar R$ 18,00" at bounding box center [294, 176] width 54 height 14
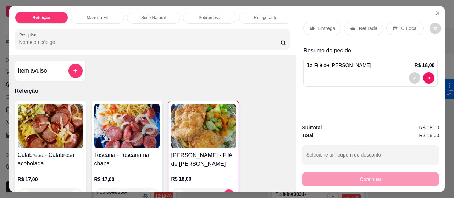
type input "1"
click at [399, 17] on div "Entrega Retirada C.Local" at bounding box center [370, 28] width 134 height 25
click at [404, 26] on p "C.Local" at bounding box center [409, 28] width 17 height 7
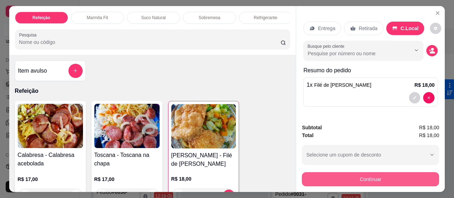
click at [363, 178] on button "Continuar" at bounding box center [370, 179] width 137 height 14
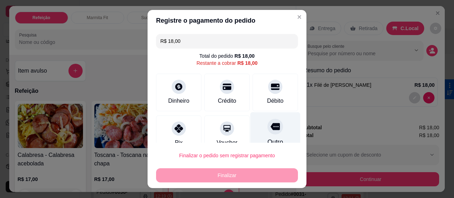
click at [268, 126] on div at bounding box center [276, 127] width 16 height 16
type input "R$ 0,00"
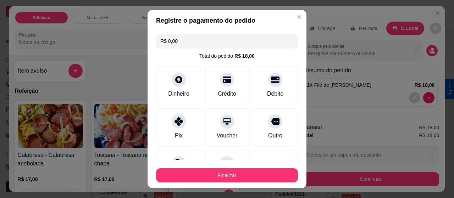
click at [236, 176] on button "Finalizar" at bounding box center [227, 176] width 142 height 14
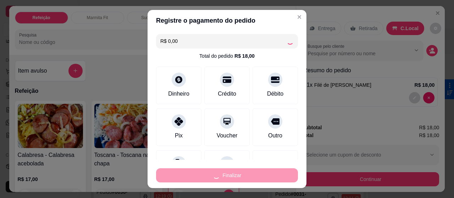
type input "0"
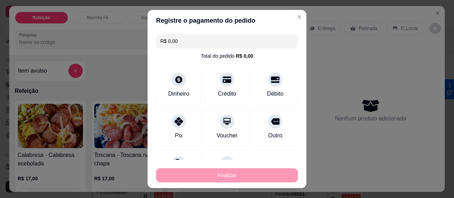
type input "-R$ 18,00"
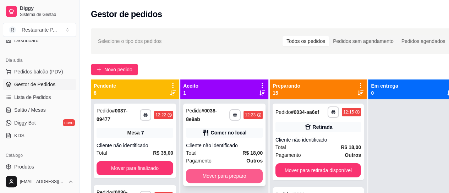
click at [238, 174] on button "Mover para preparo" at bounding box center [224, 176] width 77 height 14
click at [214, 172] on button "Mover para preparo" at bounding box center [224, 176] width 77 height 14
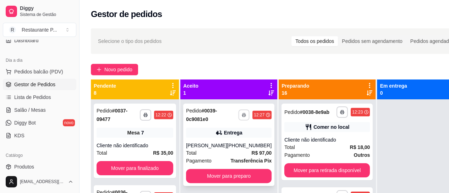
click at [243, 117] on rect "button" at bounding box center [244, 115] width 2 height 1
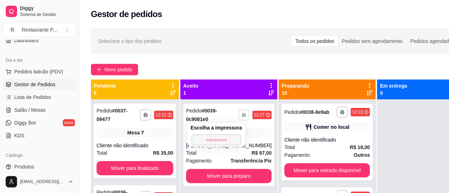
click at [228, 139] on button "Impressora" at bounding box center [216, 139] width 50 height 11
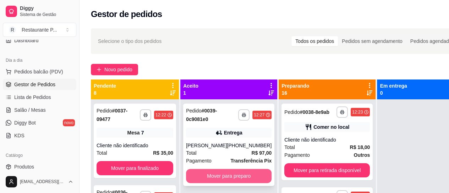
click at [223, 179] on button "Mover para preparo" at bounding box center [229, 176] width 86 height 14
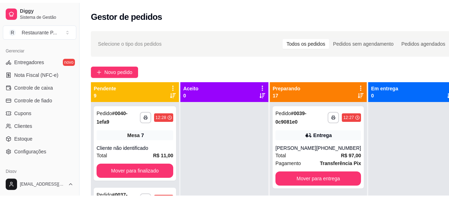
scroll to position [288, 0]
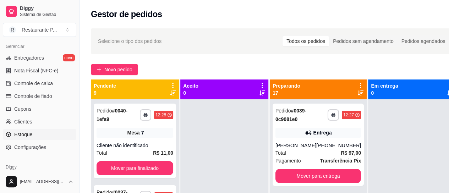
click at [37, 132] on link "Estoque" at bounding box center [39, 134] width 73 height 11
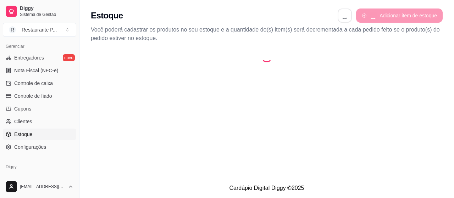
select select "QUANTITY_ORDER"
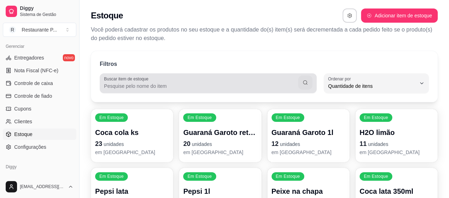
scroll to position [7, 0]
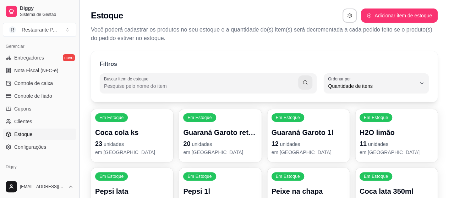
click at [77, 141] on button "Toggle Sidebar" at bounding box center [79, 99] width 6 height 198
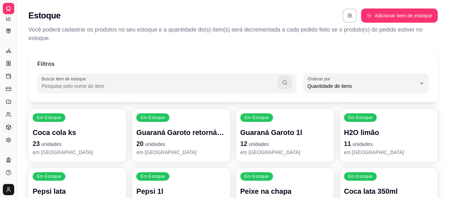
scroll to position [169, 0]
click at [17, 132] on button "Toggle Sidebar" at bounding box center [17, 99] width 6 height 198
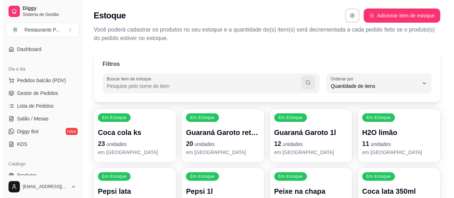
scroll to position [0, 0]
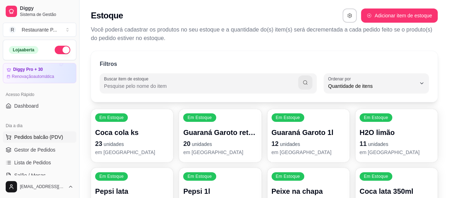
click at [32, 134] on span "Pedidos balcão (PDV)" at bounding box center [38, 137] width 49 height 7
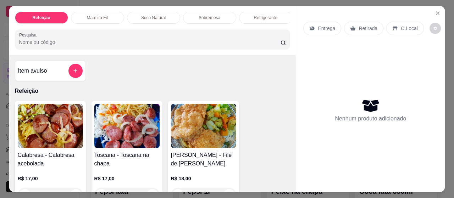
click at [146, 15] on p "Suco Natural" at bounding box center [153, 18] width 24 height 6
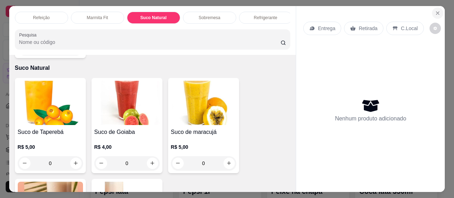
click at [435, 12] on icon "Close" at bounding box center [438, 13] width 6 height 6
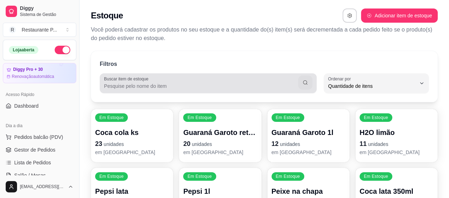
click at [177, 85] on input "Buscar item de estoque" at bounding box center [201, 86] width 194 height 7
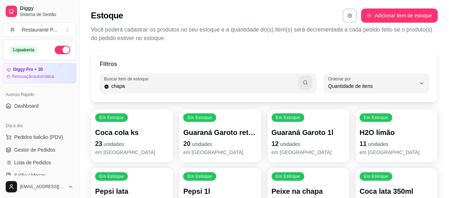
type input "chapa"
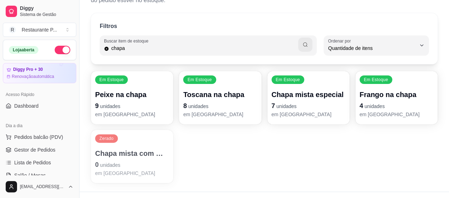
scroll to position [40, 0]
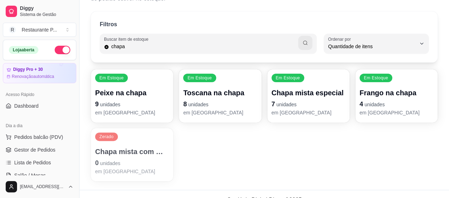
click at [119, 151] on p "Chapa mista com macaxeira" at bounding box center [132, 152] width 74 height 10
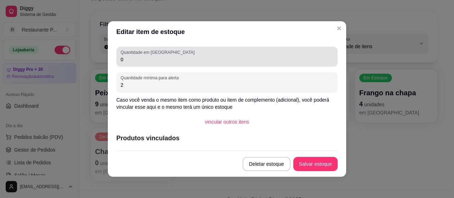
click at [137, 60] on input "0" at bounding box center [227, 59] width 213 height 7
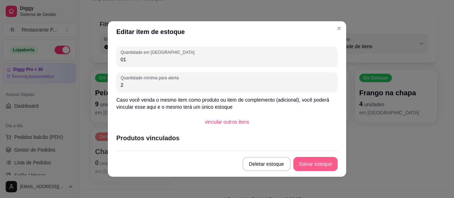
type input "01"
click at [312, 163] on button "Salvar estoque" at bounding box center [315, 164] width 44 height 14
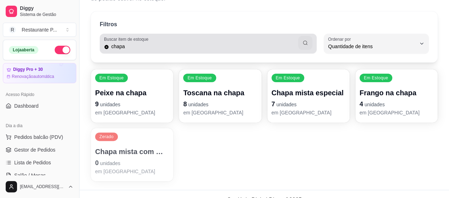
click at [138, 42] on div "chapa" at bounding box center [208, 44] width 208 height 14
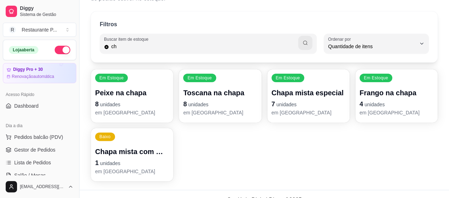
type input "c"
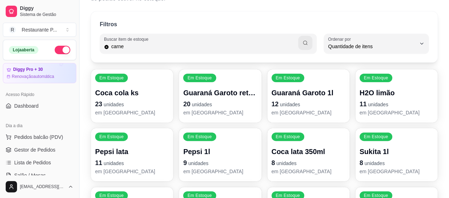
type input "carne"
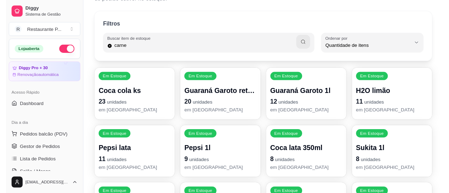
scroll to position [0, 0]
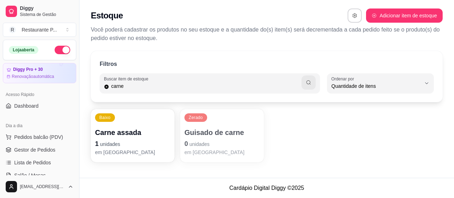
click at [114, 136] on p "Carne assada" at bounding box center [132, 133] width 75 height 10
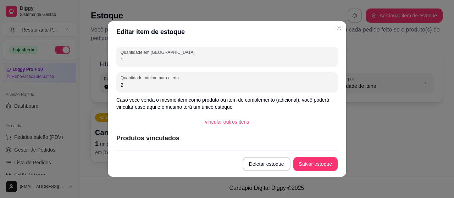
click at [125, 63] on input "1" at bounding box center [227, 59] width 213 height 7
type input "2"
click at [325, 163] on button "Salvar estoque" at bounding box center [315, 164] width 44 height 14
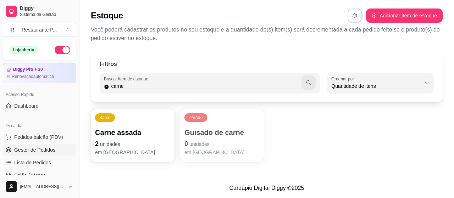
click at [32, 144] on link "Gestor de Pedidos" at bounding box center [39, 149] width 73 height 11
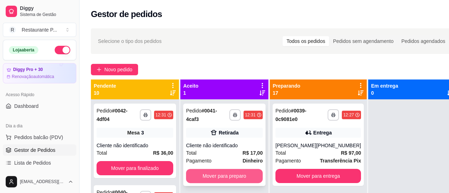
click at [229, 174] on button "Mover para preparo" at bounding box center [224, 176] width 77 height 14
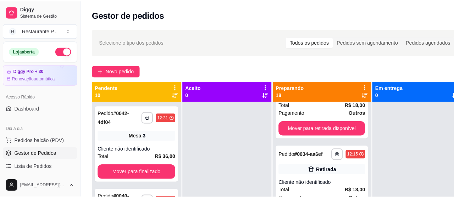
scroll to position [269, 0]
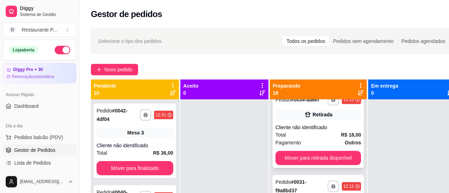
click at [325, 137] on div "Total R$ 18,00" at bounding box center [318, 135] width 86 height 8
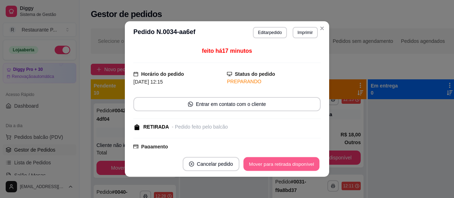
click at [284, 159] on button "Mover para retirada disponível" at bounding box center [281, 165] width 76 height 14
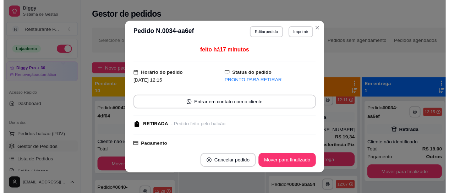
scroll to position [186, 0]
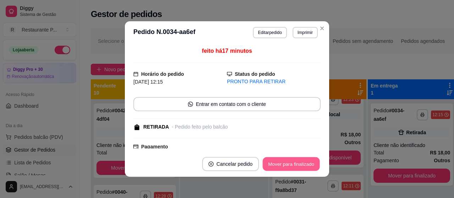
click at [284, 159] on button "Mover para finalizado" at bounding box center [291, 165] width 57 height 14
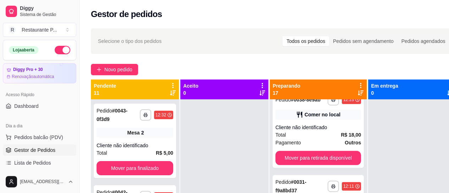
scroll to position [0, 0]
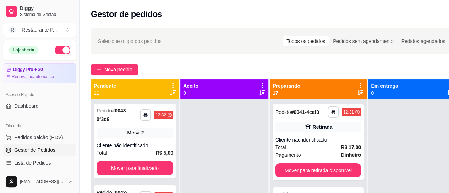
click at [358, 92] on icon at bounding box center [361, 93] width 6 height 6
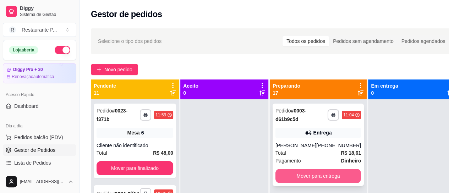
click at [322, 176] on button "Mover para entrega" at bounding box center [318, 176] width 86 height 14
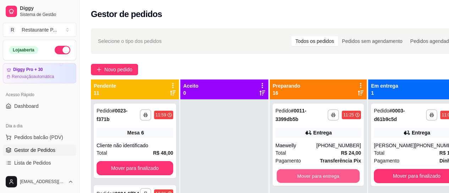
click at [322, 176] on button "Mover para entrega" at bounding box center [318, 176] width 83 height 14
click at [322, 176] on button "Mover para entrega" at bounding box center [318, 176] width 86 height 14
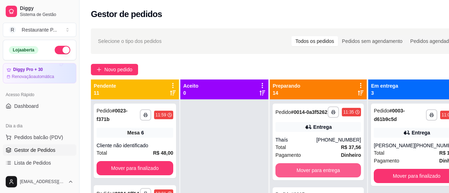
click at [322, 176] on button "Mover para entrega" at bounding box center [318, 170] width 86 height 14
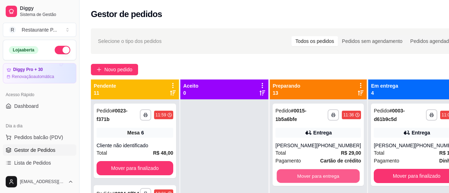
click at [322, 176] on button "Mover para entrega" at bounding box center [318, 176] width 83 height 14
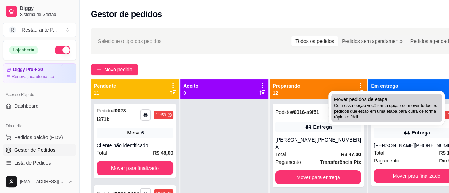
click at [364, 102] on span "Mover pedidos de etapa" at bounding box center [360, 99] width 53 height 7
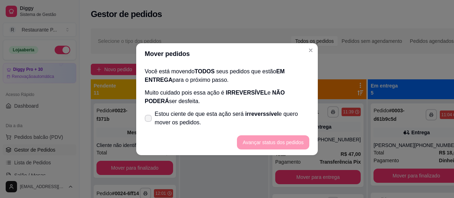
click at [151, 117] on span at bounding box center [148, 118] width 7 height 7
click at [149, 120] on input "Estou ciente de que esta ação será irreverssível e quero mover os pedidos." at bounding box center [146, 122] width 5 height 5
checkbox input "true"
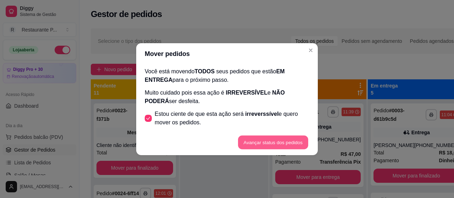
click at [267, 139] on button "Avançar status dos pedidos" at bounding box center [273, 143] width 70 height 14
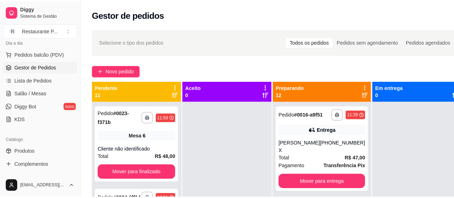
scroll to position [97, 0]
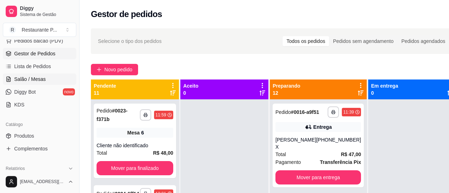
click at [39, 83] on link "Salão / Mesas" at bounding box center [39, 78] width 73 height 11
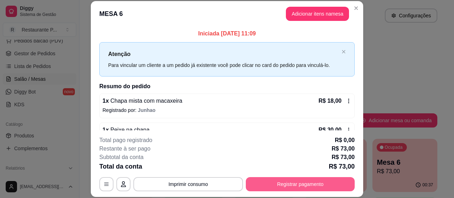
click at [265, 179] on button "Registrar pagamento" at bounding box center [300, 184] width 109 height 14
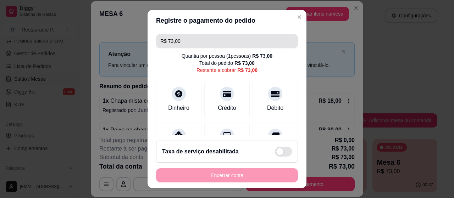
click at [179, 38] on input "R$ 73,00" at bounding box center [226, 41] width 133 height 14
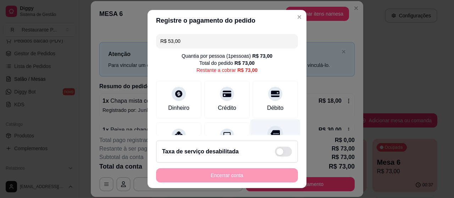
click at [271, 131] on icon at bounding box center [275, 133] width 9 height 7
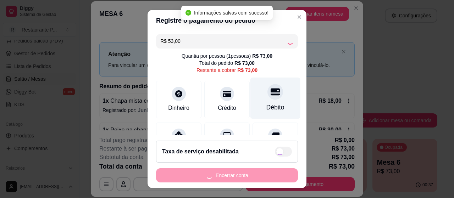
type input "R$ 20,00"
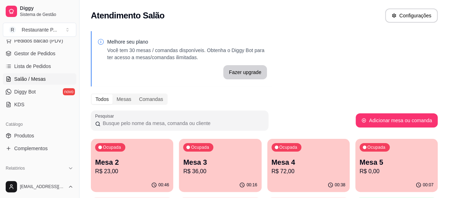
click at [37, 46] on ul "Pedidos balcão (PDV) Gestor de Pedidos Lista de Pedidos Salão / Mesas Diggy Bot…" at bounding box center [39, 72] width 73 height 75
click at [37, 51] on span "Gestor de Pedidos" at bounding box center [34, 53] width 41 height 7
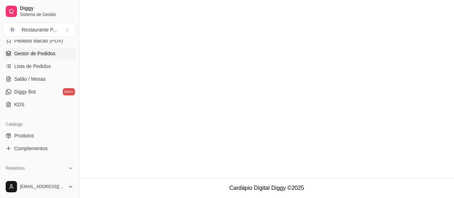
click at [19, 51] on span "Gestor de Pedidos" at bounding box center [34, 53] width 41 height 7
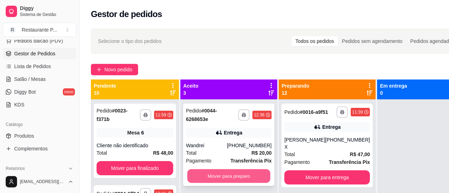
click at [208, 173] on button "Mover para preparo" at bounding box center [228, 176] width 83 height 14
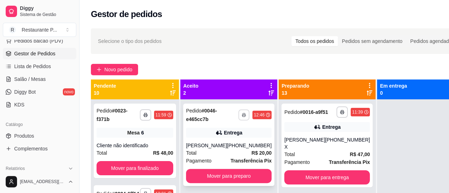
click at [238, 111] on button "button" at bounding box center [243, 114] width 11 height 11
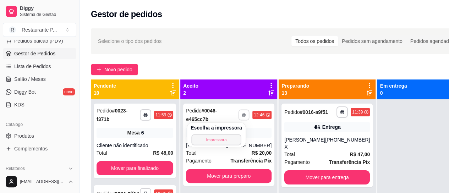
click at [220, 139] on button "Impressora" at bounding box center [216, 139] width 50 height 11
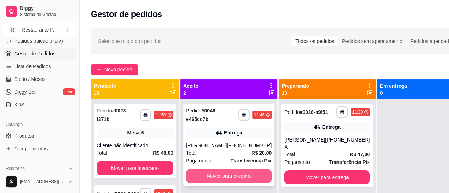
click at [241, 174] on button "Mover para preparo" at bounding box center [229, 176] width 86 height 14
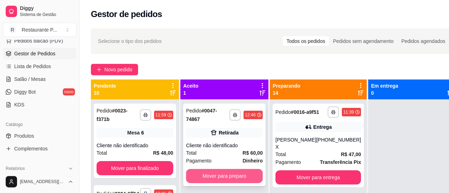
click at [200, 178] on button "Mover para preparo" at bounding box center [224, 176] width 77 height 14
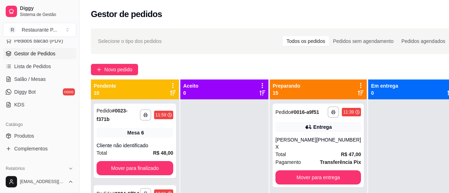
click at [355, 93] on div "Preparando 15" at bounding box center [318, 89] width 91 height 14
click at [359, 93] on icon at bounding box center [361, 92] width 6 height 5
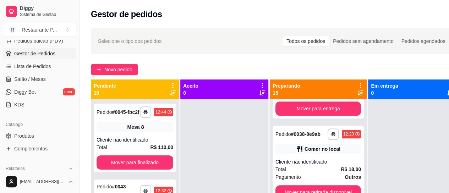
scroll to position [254, 0]
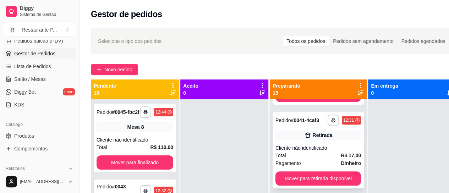
click at [327, 152] on div "Cliente não identificado" at bounding box center [318, 147] width 86 height 7
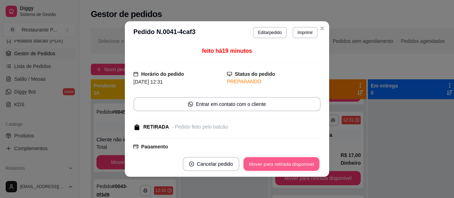
click at [287, 161] on button "Mover para retirada disponível" at bounding box center [281, 165] width 76 height 14
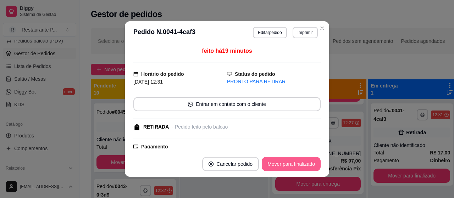
click at [277, 162] on button "Mover para finalizado" at bounding box center [291, 164] width 59 height 14
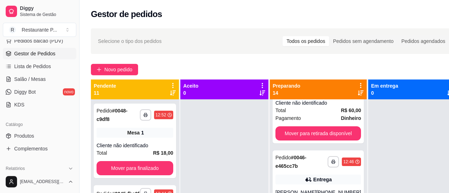
scroll to position [0, 0]
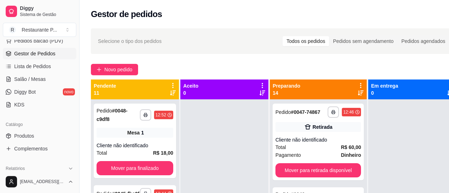
click at [361, 91] on icon at bounding box center [361, 92] width 6 height 5
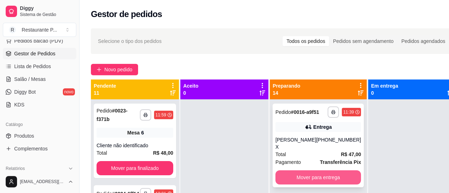
click at [312, 170] on button "Mover para entrega" at bounding box center [318, 177] width 86 height 14
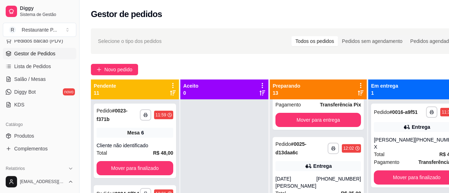
scroll to position [148, 0]
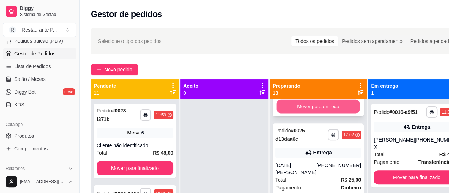
click at [336, 114] on button "Mover para entrega" at bounding box center [318, 107] width 83 height 14
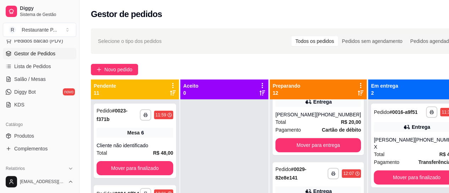
scroll to position [301, 0]
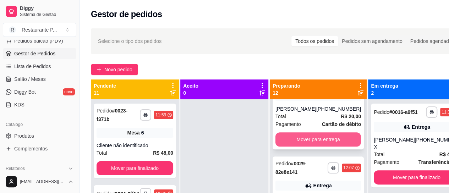
click at [335, 147] on button "Mover para entrega" at bounding box center [318, 139] width 86 height 14
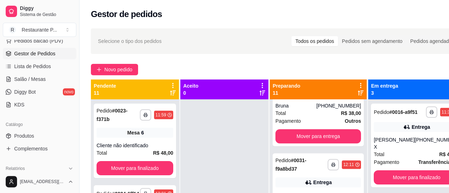
scroll to position [404, 0]
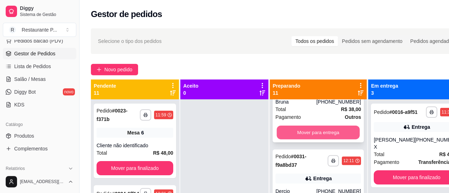
click at [318, 126] on button "Mover para entrega" at bounding box center [318, 133] width 83 height 14
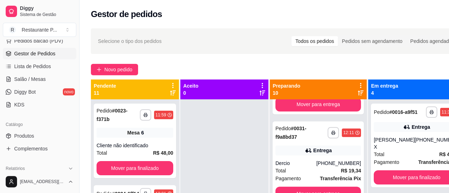
scroll to position [350, 0]
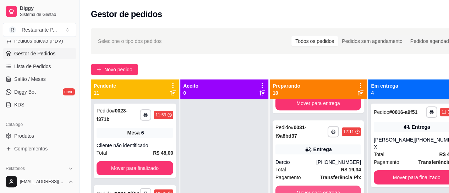
click at [334, 186] on button "Mover para entrega" at bounding box center [318, 193] width 86 height 14
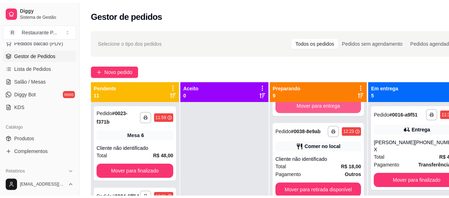
scroll to position [260, 0]
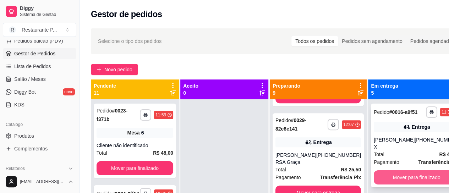
click at [421, 175] on button "Mover para finalizado" at bounding box center [417, 177] width 86 height 14
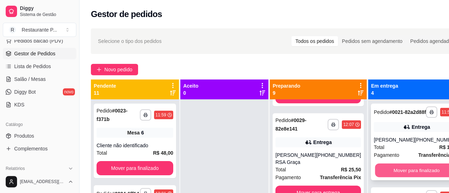
click at [410, 177] on button "Mover para finalizado" at bounding box center [416, 171] width 83 height 14
click at [406, 177] on button "Mover para finalizado" at bounding box center [416, 171] width 83 height 14
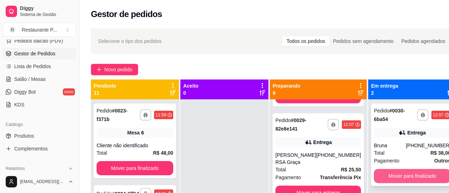
click at [408, 176] on button "Mover para finalizado" at bounding box center [412, 176] width 77 height 14
click at [408, 176] on button "Mover para finalizado" at bounding box center [412, 176] width 75 height 14
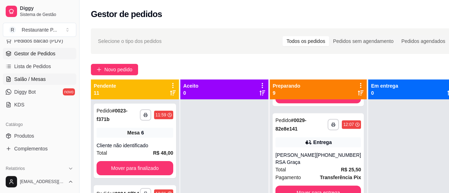
click at [43, 80] on span "Salão / Mesas" at bounding box center [30, 79] width 32 height 7
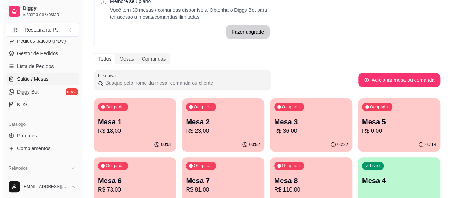
scroll to position [43, 0]
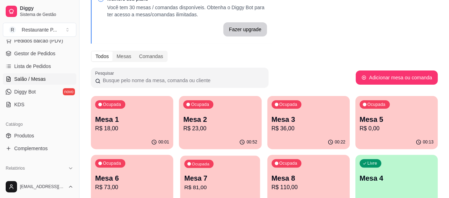
click at [184, 180] on p "Mesa 7" at bounding box center [220, 179] width 72 height 10
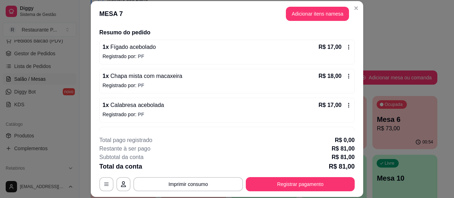
scroll to position [23, 0]
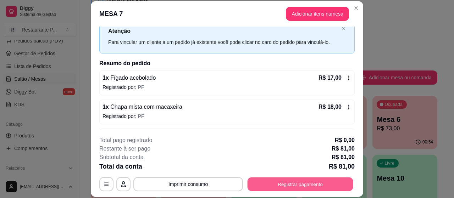
click at [275, 183] on button "Registrar pagamento" at bounding box center [301, 185] width 106 height 14
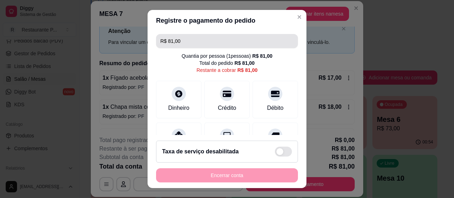
click at [196, 38] on input "R$ 81,00" at bounding box center [226, 41] width 133 height 14
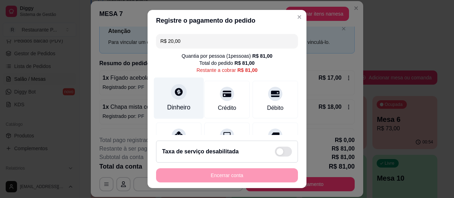
click at [163, 99] on div "Dinheiro" at bounding box center [179, 99] width 50 height 42
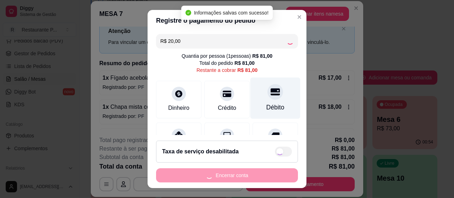
type input "R$ 61,00"
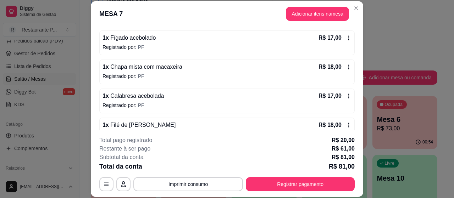
scroll to position [105, 0]
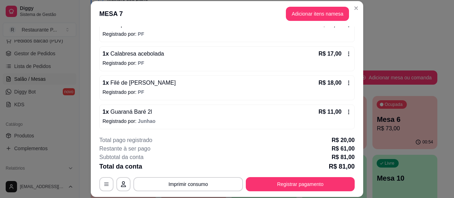
click at [291, 177] on div "**********" at bounding box center [227, 163] width 256 height 55
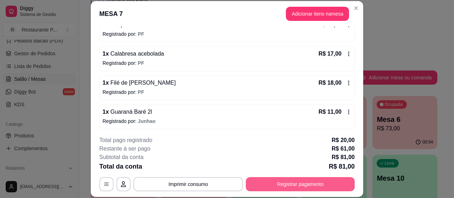
click at [292, 186] on button "Registrar pagamento" at bounding box center [300, 184] width 109 height 14
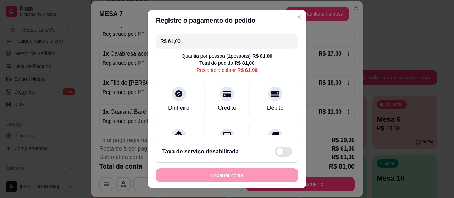
click at [187, 41] on input "R$ 61,00" at bounding box center [226, 41] width 133 height 14
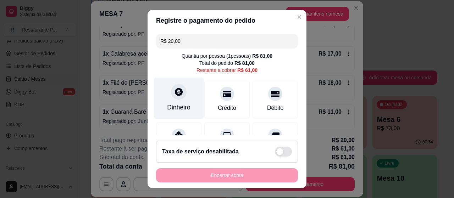
click at [179, 92] on div at bounding box center [179, 92] width 16 height 16
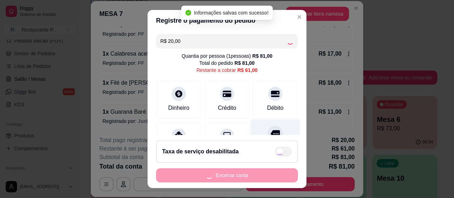
type input "R$ 41,00"
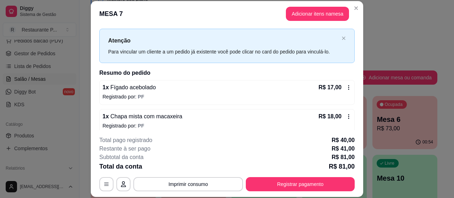
scroll to position [0, 0]
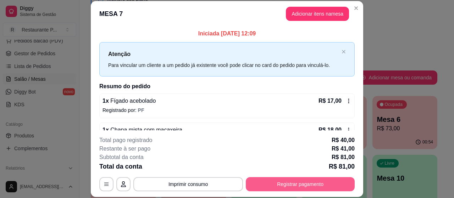
click at [278, 181] on button "Registrar pagamento" at bounding box center [300, 184] width 109 height 14
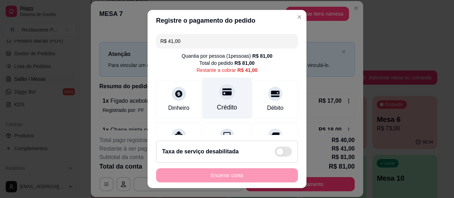
click at [216, 103] on div "Crédito" at bounding box center [227, 99] width 50 height 42
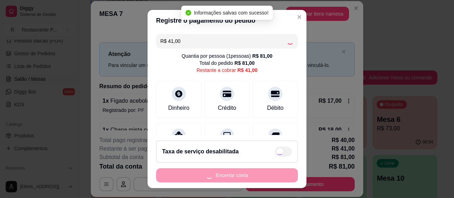
type input "R$ 0,00"
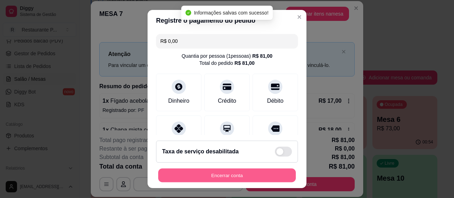
click at [224, 173] on button "Encerrar conta" at bounding box center [227, 176] width 138 height 14
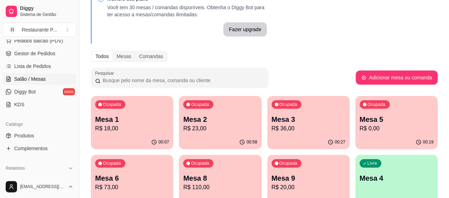
click at [169, 183] on p "R$ 73,00" at bounding box center [132, 187] width 74 height 9
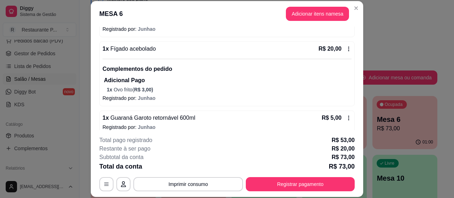
scroll to position [116, 0]
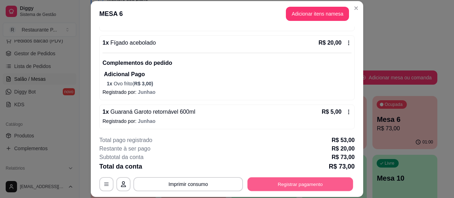
click at [290, 185] on button "Registrar pagamento" at bounding box center [301, 185] width 106 height 14
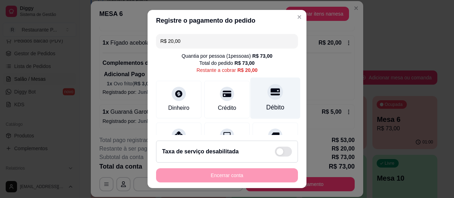
click at [258, 100] on div "Débito" at bounding box center [276, 99] width 50 height 42
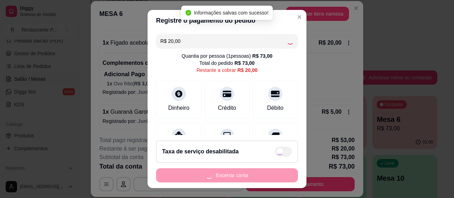
type input "R$ 0,00"
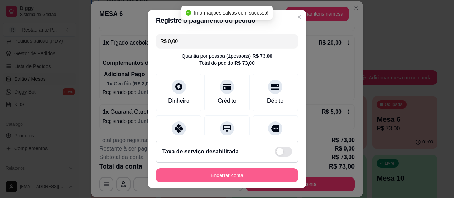
click at [231, 179] on button "Encerrar conta" at bounding box center [227, 176] width 142 height 14
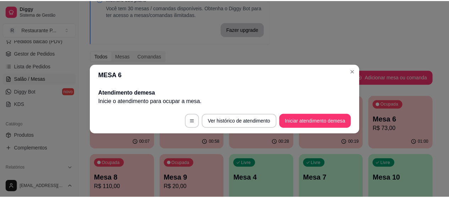
scroll to position [0, 0]
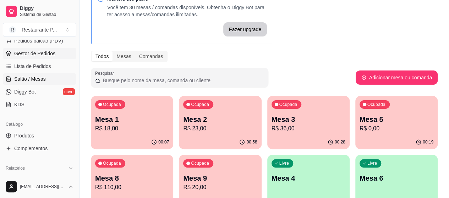
click at [46, 51] on span "Gestor de Pedidos" at bounding box center [34, 53] width 41 height 7
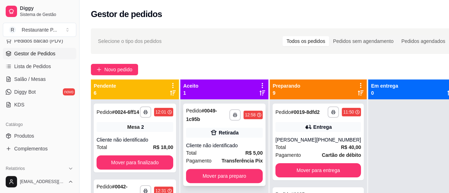
click at [203, 149] on div "Cliente não identificado" at bounding box center [224, 145] width 77 height 7
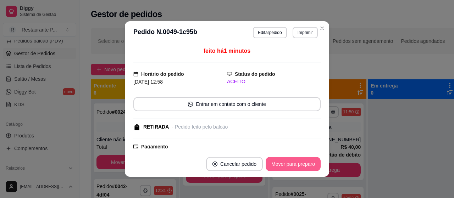
click at [284, 159] on button "Mover para preparo" at bounding box center [293, 164] width 55 height 14
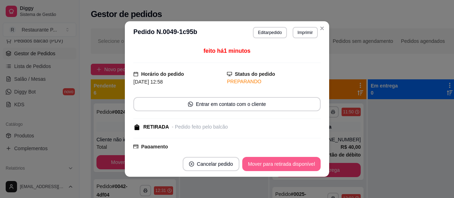
click at [284, 159] on button "Mover para retirada disponível" at bounding box center [281, 164] width 78 height 14
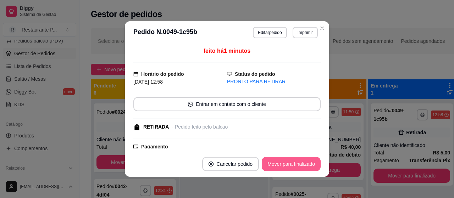
click at [284, 159] on button "Mover para finalizado" at bounding box center [291, 164] width 59 height 14
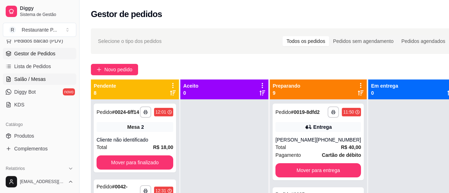
click at [31, 76] on span "Salão / Mesas" at bounding box center [30, 79] width 32 height 7
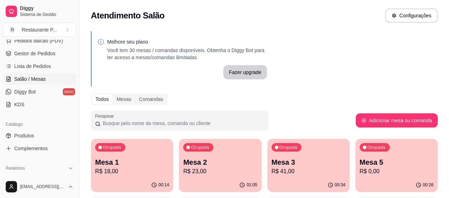
click at [271, 163] on p "Mesa 3" at bounding box center [308, 163] width 74 height 10
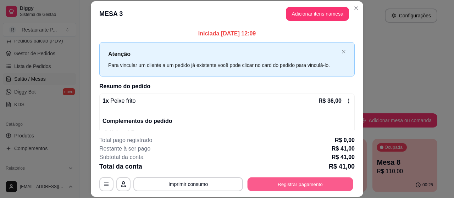
click at [260, 182] on button "Registrar pagamento" at bounding box center [301, 185] width 106 height 14
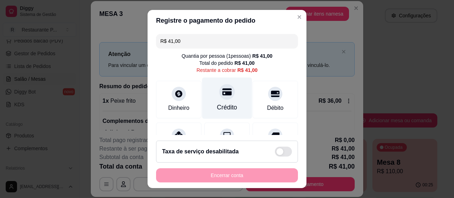
click at [221, 99] on div "Crédito" at bounding box center [227, 99] width 50 height 42
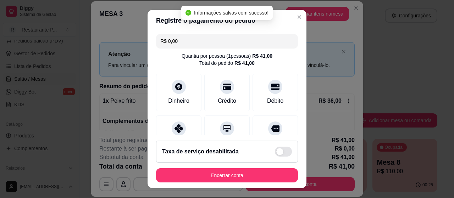
type input "R$ 0,00"
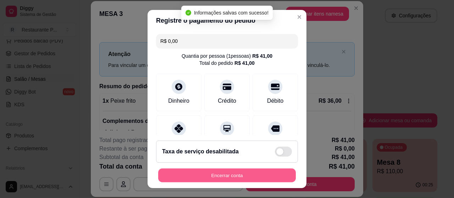
click at [234, 175] on button "Encerrar conta" at bounding box center [227, 176] width 138 height 14
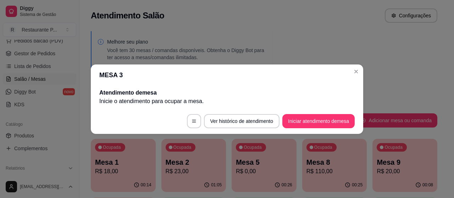
click at [362, 72] on header "MESA 3" at bounding box center [227, 75] width 273 height 21
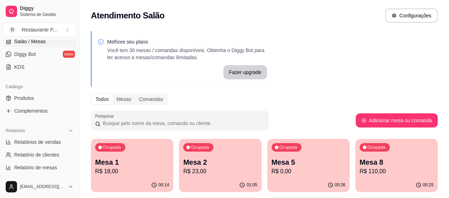
scroll to position [136, 0]
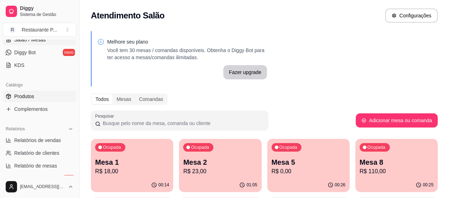
click at [16, 96] on span "Produtos" at bounding box center [24, 96] width 20 height 7
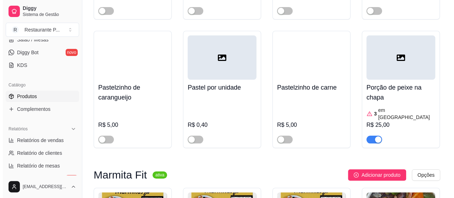
scroll to position [1344, 0]
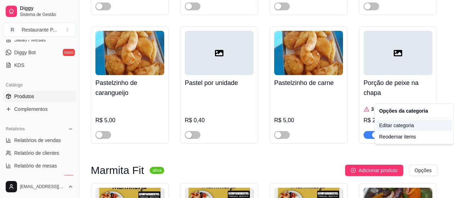
click at [407, 125] on div "Editar categoria" at bounding box center [415, 125] width 76 height 11
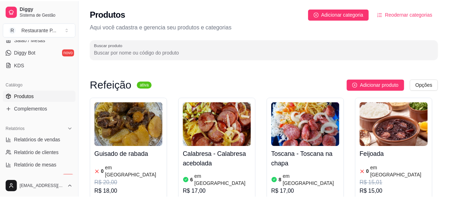
scroll to position [1341, 0]
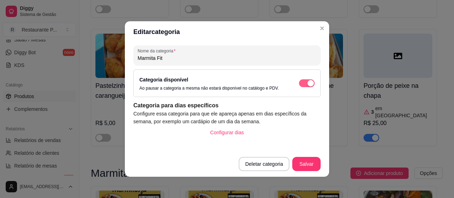
click at [308, 82] on div "button" at bounding box center [311, 83] width 6 height 6
click at [304, 160] on button "Salvar" at bounding box center [307, 165] width 28 height 14
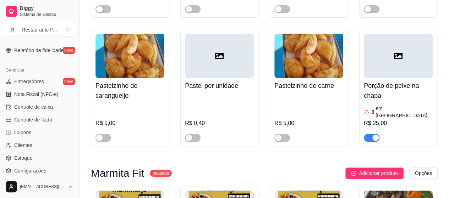
scroll to position [266, 0]
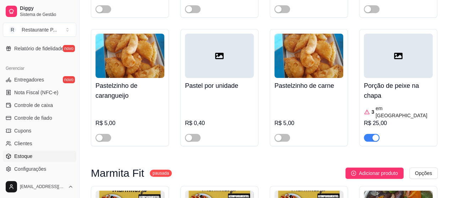
click at [23, 160] on link "Estoque" at bounding box center [39, 156] width 73 height 11
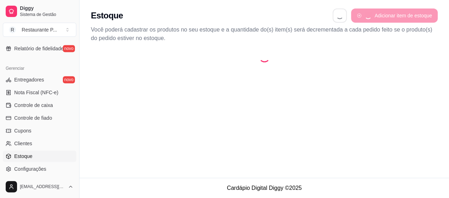
select select "QUANTITY_ORDER"
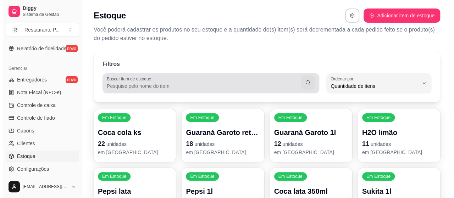
scroll to position [7, 0]
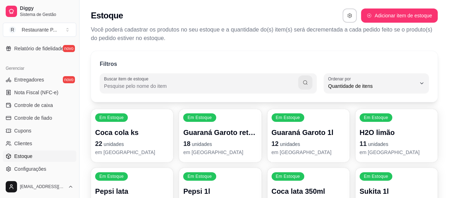
click at [154, 85] on input "Buscar item de estoque" at bounding box center [201, 86] width 194 height 7
click at [122, 84] on input "Buscar item de estoque" at bounding box center [201, 86] width 194 height 7
click at [109, 88] on input "Buscar item de estoque" at bounding box center [201, 86] width 194 height 7
type input "frango"
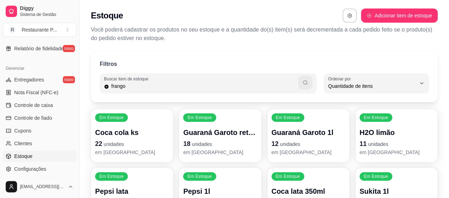
click at [305, 82] on icon "button" at bounding box center [305, 83] width 6 height 6
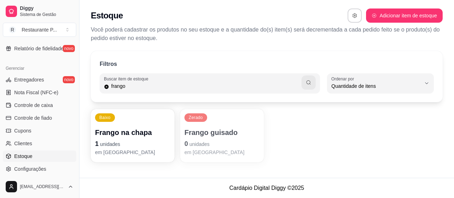
click at [146, 128] on p "Frango na chapa" at bounding box center [132, 133] width 75 height 10
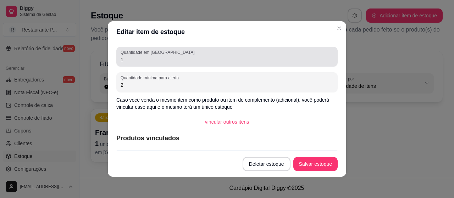
click at [139, 59] on input "1" at bounding box center [227, 59] width 213 height 7
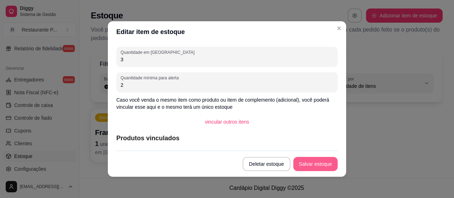
type input "3"
click at [315, 160] on button "Salvar estoque" at bounding box center [315, 164] width 44 height 14
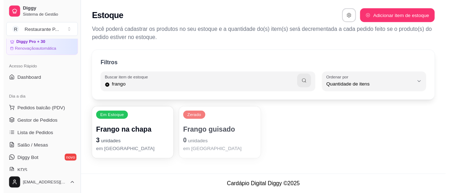
scroll to position [28, 0]
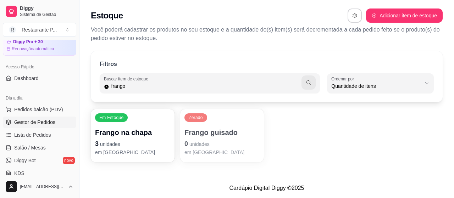
click at [44, 124] on span "Gestor de Pedidos" at bounding box center [34, 122] width 41 height 7
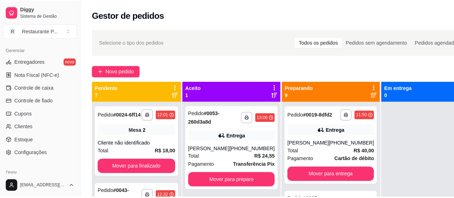
scroll to position [287, 0]
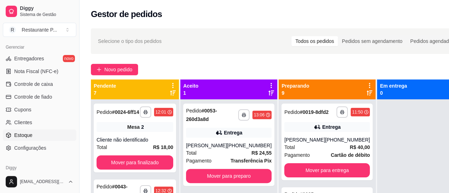
click at [17, 133] on span "Estoque" at bounding box center [23, 135] width 18 height 7
select select "QUANTITY_ORDER"
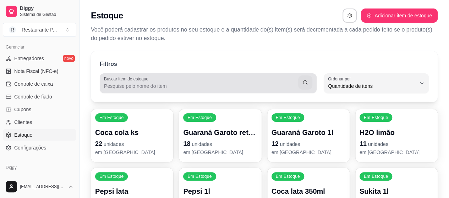
click at [142, 79] on label "Buscar item de estoque" at bounding box center [127, 79] width 47 height 6
click at [142, 83] on input "Buscar item de estoque" at bounding box center [201, 86] width 194 height 7
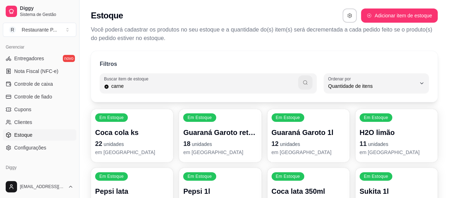
type input "carne"
click at [301, 83] on button "button" at bounding box center [305, 83] width 14 height 14
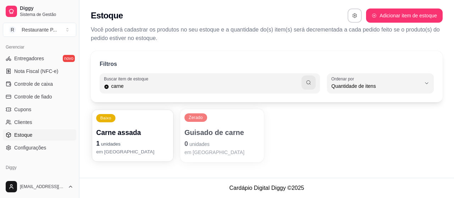
click at [138, 135] on p "Carne assada" at bounding box center [132, 133] width 73 height 10
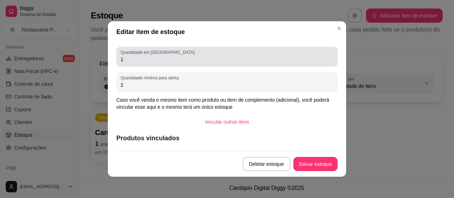
click at [128, 65] on div "Quantidade em estoque 1" at bounding box center [226, 57] width 221 height 20
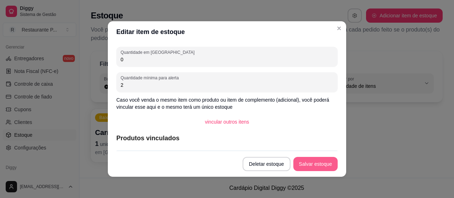
type input "0"
click at [311, 161] on button "Salvar estoque" at bounding box center [315, 164] width 44 height 14
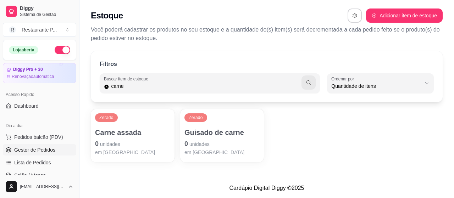
click at [51, 149] on span "Gestor de Pedidos" at bounding box center [34, 150] width 41 height 7
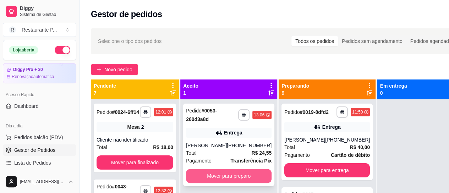
click at [218, 174] on button "Mover para preparo" at bounding box center [229, 176] width 86 height 14
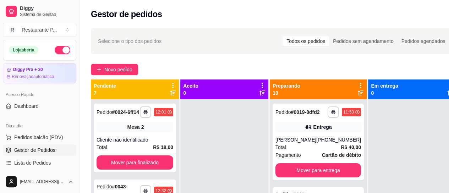
click at [358, 93] on icon at bounding box center [361, 93] width 6 height 6
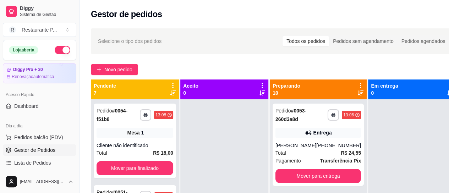
click at [359, 87] on div "Mudar para pedidos recebidos primeiro" at bounding box center [358, 83] width 79 height 9
click at [359, 93] on icon at bounding box center [361, 92] width 6 height 5
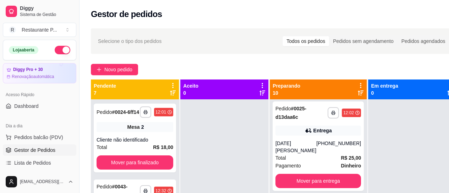
scroll to position [105, 0]
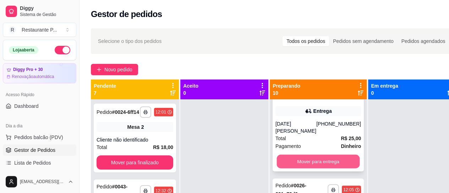
click at [331, 155] on button "Mover para entrega" at bounding box center [318, 162] width 83 height 14
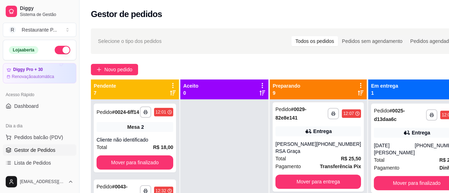
scroll to position [178, 0]
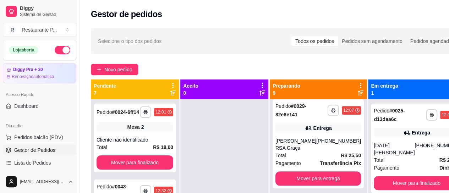
click at [368, 182] on div "**********" at bounding box center [416, 195] width 97 height 193
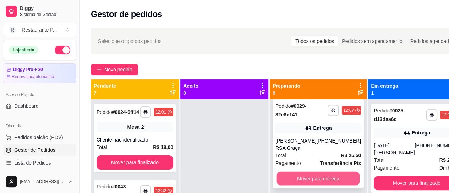
click at [344, 172] on button "Mover para entrega" at bounding box center [318, 179] width 83 height 14
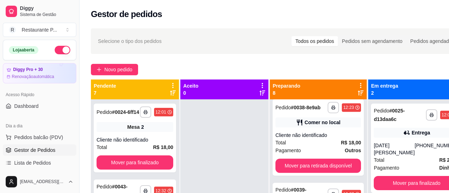
scroll to position [88, 0]
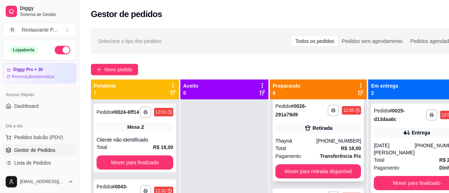
click at [356, 137] on div "**********" at bounding box center [318, 140] width 91 height 82
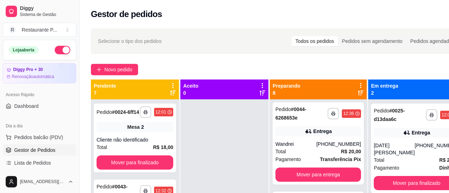
scroll to position [354, 0]
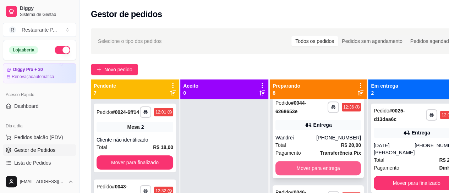
click at [337, 175] on button "Mover para entrega" at bounding box center [318, 168] width 86 height 14
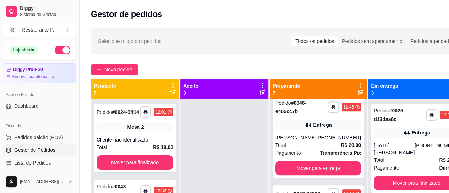
scroll to position [265, 0]
click at [405, 168] on div "**********" at bounding box center [416, 148] width 91 height 89
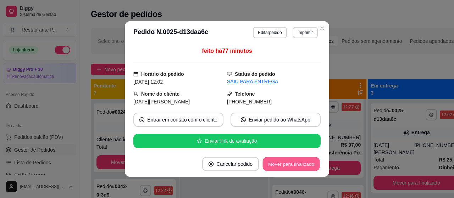
click at [300, 164] on button "Mover para finalizado" at bounding box center [291, 165] width 57 height 14
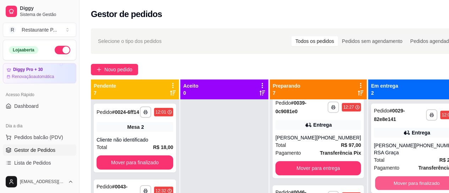
click at [417, 177] on button "Mover para finalizado" at bounding box center [416, 183] width 83 height 14
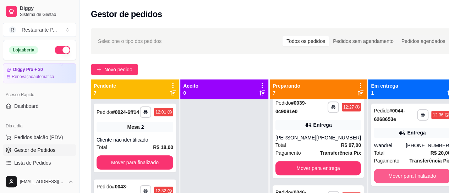
click at [416, 176] on button "Mover para finalizado" at bounding box center [412, 176] width 77 height 14
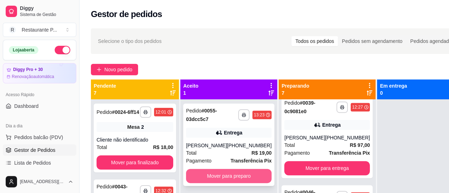
click at [215, 174] on button "Mover para preparo" at bounding box center [229, 176] width 86 height 14
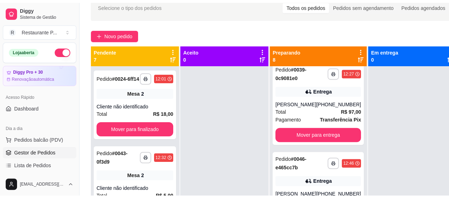
scroll to position [40, 0]
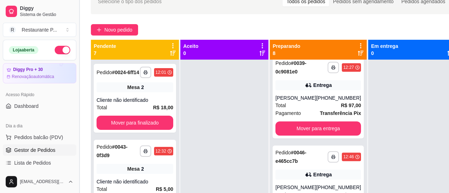
drag, startPoint x: 77, startPoint y: 78, endPoint x: 81, endPoint y: 88, distance: 11.1
click at [81, 88] on button "Toggle Sidebar" at bounding box center [79, 96] width 6 height 193
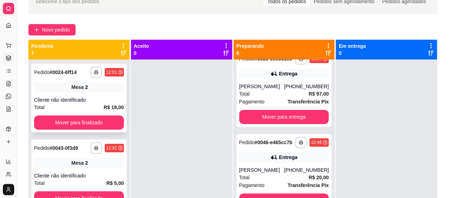
scroll to position [259, 0]
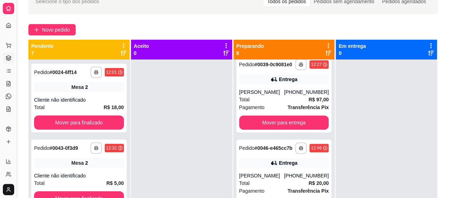
click at [14, 82] on button "Toggle Sidebar" at bounding box center [17, 99] width 6 height 198
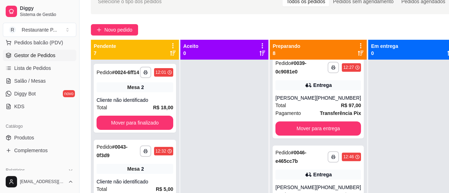
scroll to position [85, 0]
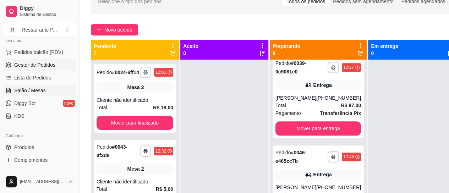
click at [42, 87] on span "Salão / Mesas" at bounding box center [30, 90] width 32 height 7
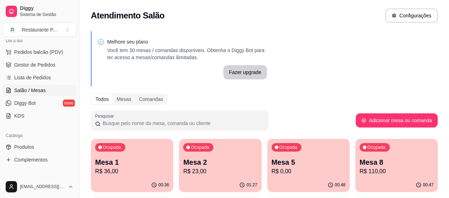
click at [183, 164] on p "Mesa 2" at bounding box center [220, 163] width 74 height 10
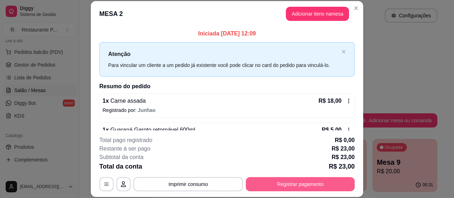
click at [265, 182] on button "Registrar pagamento" at bounding box center [300, 184] width 109 height 14
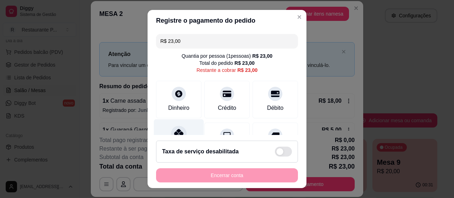
click at [169, 126] on div "Pix" at bounding box center [179, 141] width 50 height 42
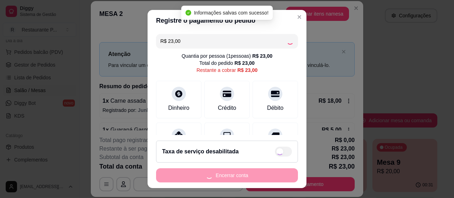
type input "R$ 0,00"
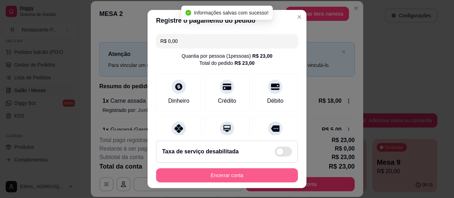
click at [218, 174] on button "Encerrar conta" at bounding box center [227, 176] width 142 height 14
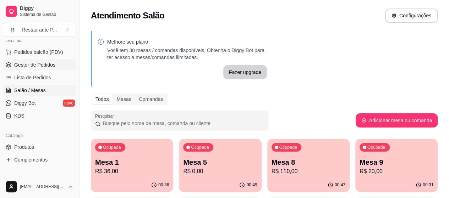
click at [35, 66] on span "Gestor de Pedidos" at bounding box center [34, 64] width 41 height 7
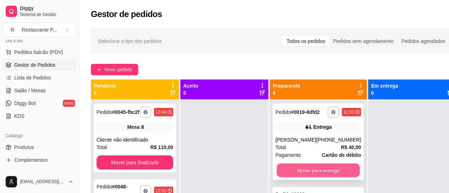
click at [314, 169] on button "Mover para entrega" at bounding box center [318, 171] width 83 height 14
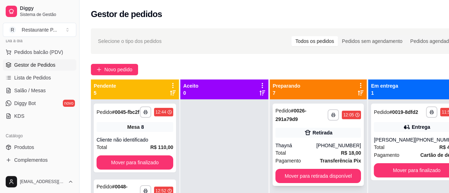
click at [315, 153] on div "Total R$ 18,00" at bounding box center [318, 153] width 86 height 8
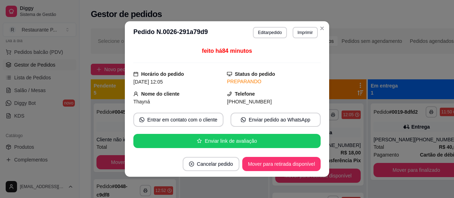
click at [296, 163] on button "Mover para retirada disponível" at bounding box center [281, 164] width 78 height 14
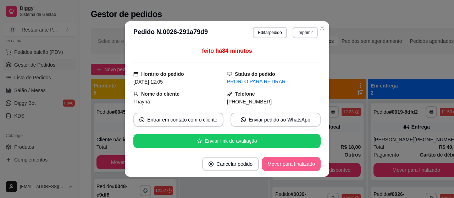
click at [295, 162] on button "Mover para finalizado" at bounding box center [291, 164] width 59 height 14
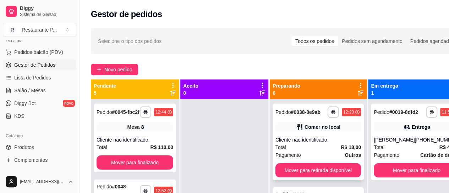
click at [331, 157] on div "Pagamento Outros" at bounding box center [318, 155] width 86 height 8
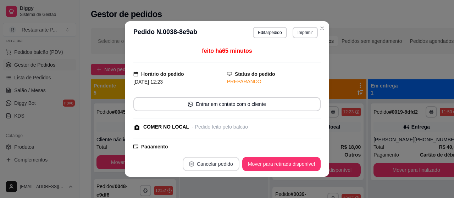
click at [209, 163] on button "Cancelar pedido" at bounding box center [211, 164] width 57 height 14
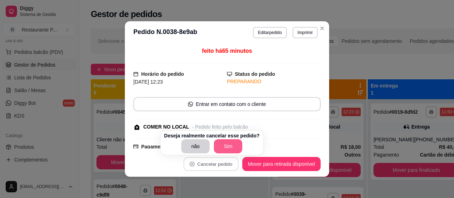
click at [231, 147] on button "Sim" at bounding box center [228, 146] width 28 height 14
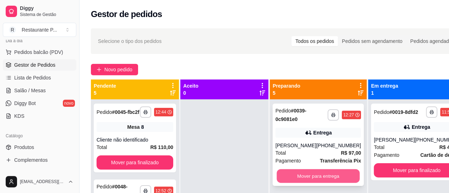
click at [325, 175] on button "Mover para entrega" at bounding box center [318, 176] width 83 height 14
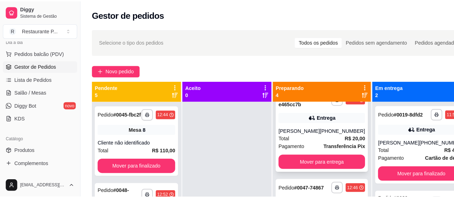
scroll to position [19, 0]
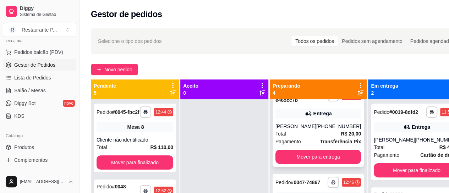
click at [333, 147] on div "**********" at bounding box center [318, 125] width 91 height 82
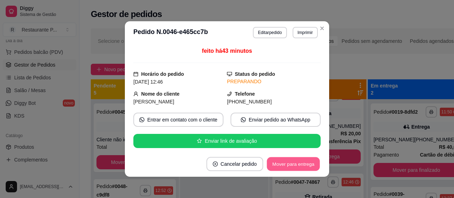
click at [300, 166] on button "Mover para entrega" at bounding box center [293, 165] width 53 height 14
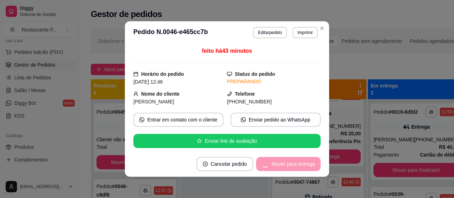
scroll to position [0, 0]
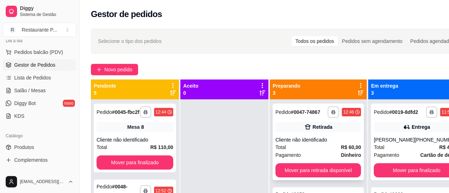
click at [339, 143] on div "Cliente não identificado" at bounding box center [318, 139] width 86 height 7
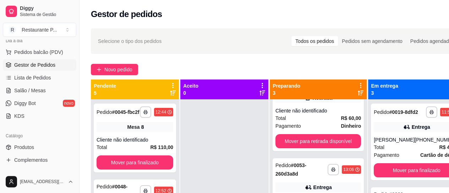
scroll to position [30, 0]
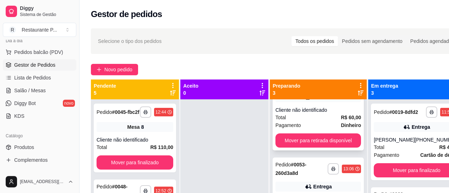
click at [328, 114] on div "Cliente não identificado" at bounding box center [318, 109] width 86 height 7
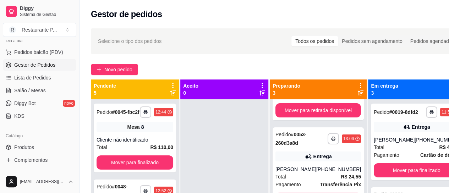
scroll to position [77, 0]
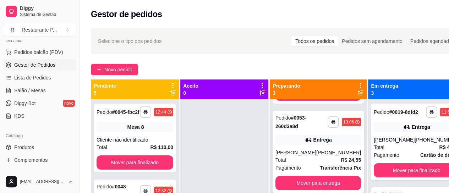
click at [329, 162] on div "Total R$ 24,55" at bounding box center [318, 160] width 86 height 8
click at [44, 87] on span "Salão / Mesas" at bounding box center [30, 90] width 32 height 7
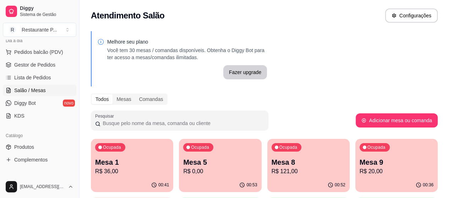
click at [279, 164] on p "Mesa 8" at bounding box center [308, 163] width 74 height 10
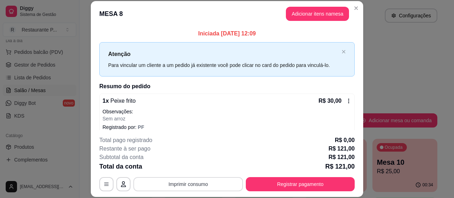
click at [203, 179] on button "Imprimir consumo" at bounding box center [188, 184] width 110 height 14
click at [190, 164] on button "Impressora" at bounding box center [188, 168] width 50 height 11
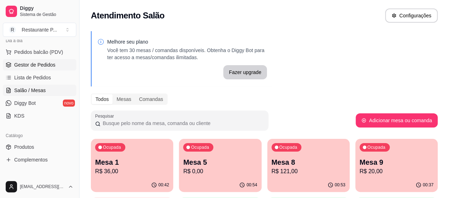
click at [25, 64] on span "Gestor de Pedidos" at bounding box center [34, 64] width 41 height 7
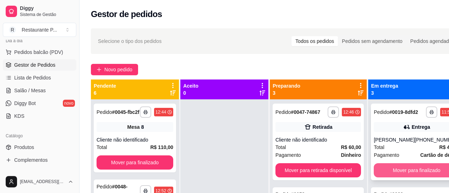
click at [384, 169] on button "Mover para finalizado" at bounding box center [417, 170] width 86 height 14
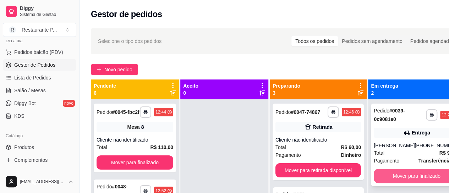
click at [414, 176] on button "Mover para finalizado" at bounding box center [417, 176] width 86 height 14
click at [410, 172] on button "Mover para finalizado" at bounding box center [416, 176] width 83 height 14
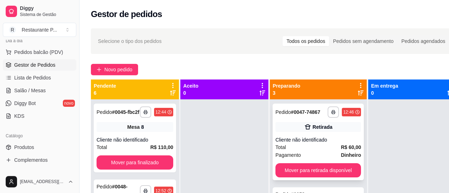
click at [341, 140] on div "**********" at bounding box center [318, 142] width 91 height 77
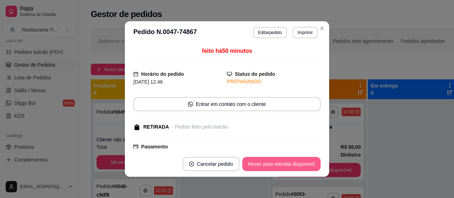
click at [290, 159] on button "Mover para retirada disponível" at bounding box center [281, 164] width 78 height 14
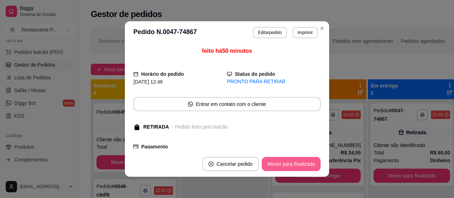
click at [273, 162] on button "Mover para finalizado" at bounding box center [291, 164] width 59 height 14
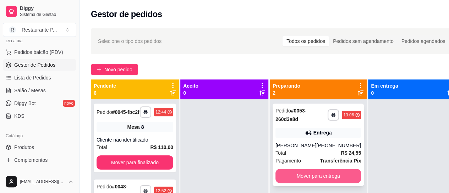
click at [315, 175] on button "Mover para entrega" at bounding box center [318, 176] width 86 height 14
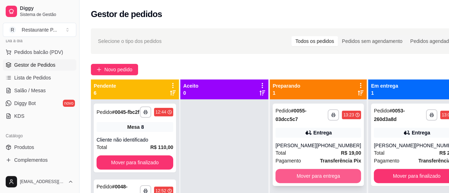
click at [318, 172] on button "Mover para entrega" at bounding box center [318, 176] width 86 height 14
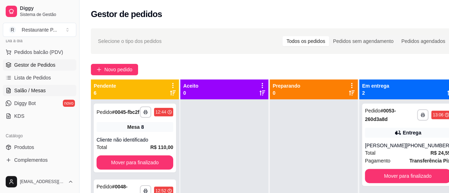
click at [21, 90] on span "Salão / Mesas" at bounding box center [30, 90] width 32 height 7
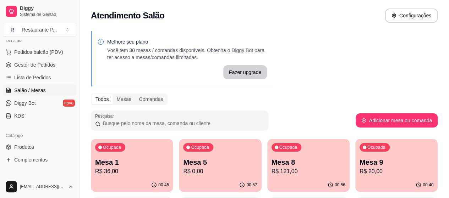
click at [271, 165] on p "Mesa 8" at bounding box center [308, 163] width 74 height 10
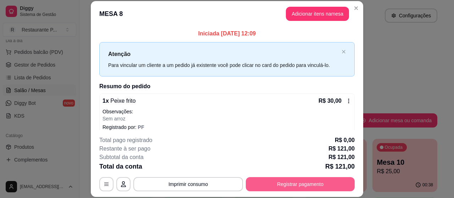
click at [270, 184] on button "Registrar pagamento" at bounding box center [300, 184] width 109 height 14
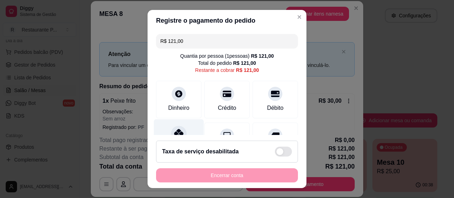
click at [176, 128] on div at bounding box center [179, 134] width 16 height 16
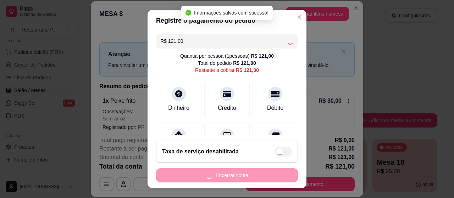
type input "R$ 0,00"
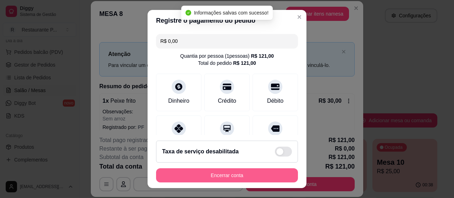
click at [227, 177] on button "Encerrar conta" at bounding box center [227, 176] width 142 height 14
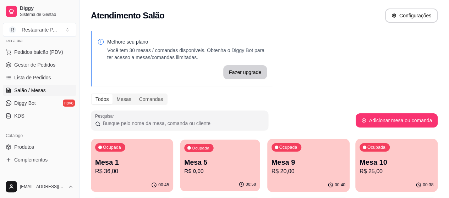
click at [184, 163] on p "Mesa 5" at bounding box center [220, 163] width 72 height 10
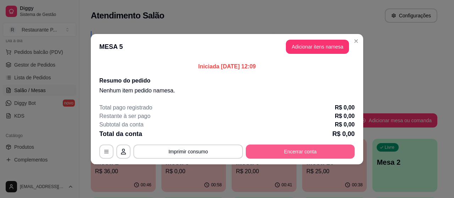
click at [291, 149] on button "Encerrar conta" at bounding box center [300, 152] width 109 height 14
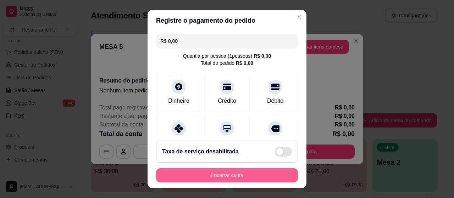
click at [256, 179] on button "Encerrar conta" at bounding box center [227, 176] width 142 height 14
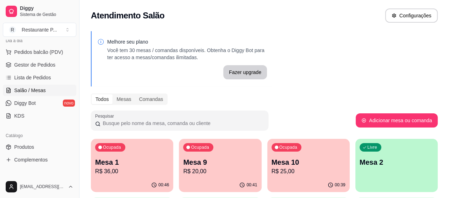
click at [193, 170] on p "R$ 20,00" at bounding box center [220, 172] width 74 height 9
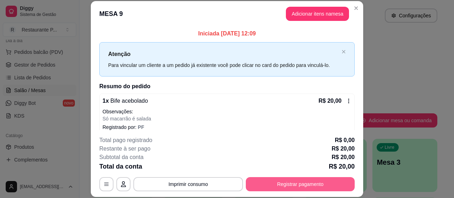
click at [334, 179] on button "Registrar pagamento" at bounding box center [300, 184] width 109 height 14
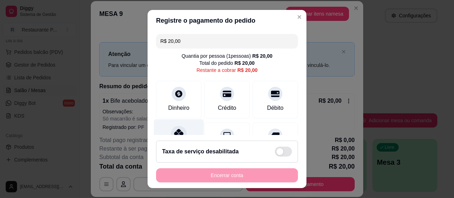
click at [173, 126] on div "Pix" at bounding box center [179, 141] width 50 height 42
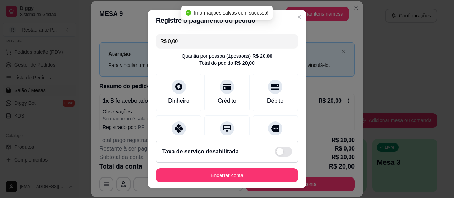
type input "R$ 0,00"
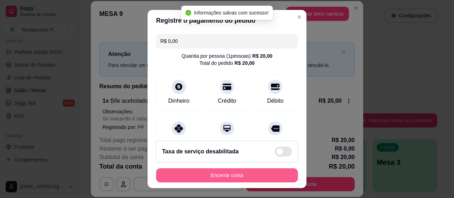
click at [181, 171] on button "Encerrar conta" at bounding box center [227, 176] width 142 height 14
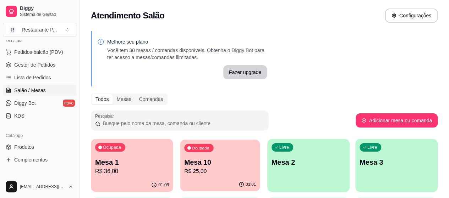
click at [199, 175] on p "R$ 25,00" at bounding box center [220, 172] width 72 height 8
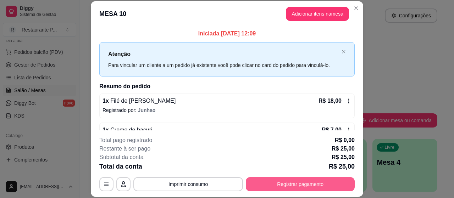
click at [328, 183] on button "Registrar pagamento" at bounding box center [300, 184] width 109 height 14
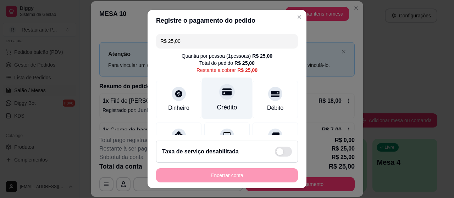
click at [202, 89] on div "Crédito" at bounding box center [227, 99] width 50 height 42
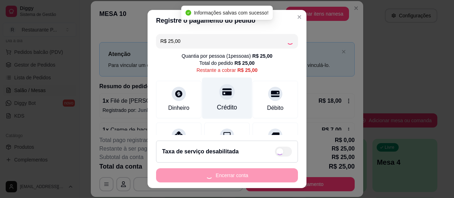
click at [207, 95] on div "Crédito" at bounding box center [227, 99] width 50 height 42
type input "R$ 0,00"
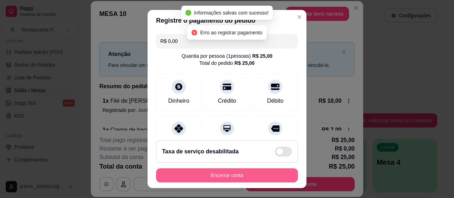
click at [247, 172] on button "Encerrar conta" at bounding box center [227, 176] width 142 height 14
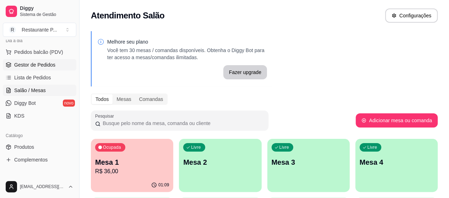
click at [27, 62] on span "Gestor de Pedidos" at bounding box center [34, 64] width 41 height 7
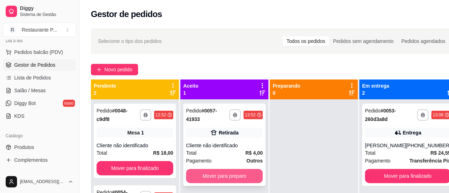
click at [242, 171] on button "Mover para preparo" at bounding box center [224, 176] width 77 height 14
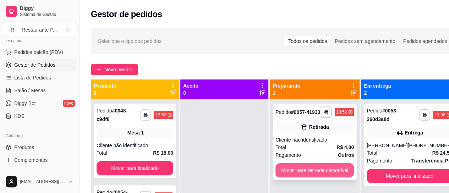
click at [307, 174] on button "Mover para retirada disponível" at bounding box center [314, 170] width 78 height 14
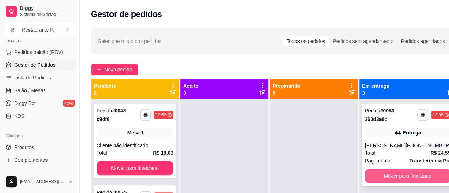
click at [372, 172] on button "Mover para finalizado" at bounding box center [408, 176] width 86 height 14
click at [383, 172] on button "Mover para finalizado" at bounding box center [408, 176] width 86 height 14
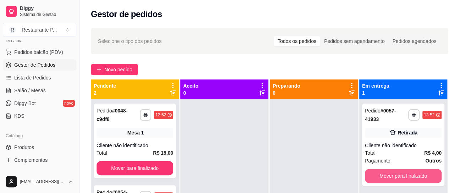
click at [383, 172] on button "Mover para finalizado" at bounding box center [403, 176] width 77 height 14
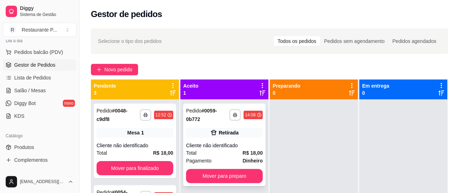
click at [262, 162] on strong "Dinheiro" at bounding box center [252, 161] width 20 height 6
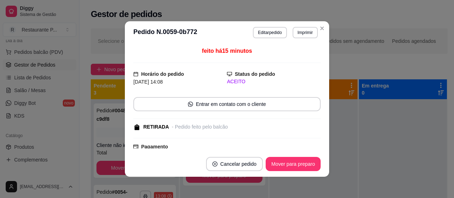
click at [284, 161] on button "Mover para preparo" at bounding box center [293, 164] width 55 height 14
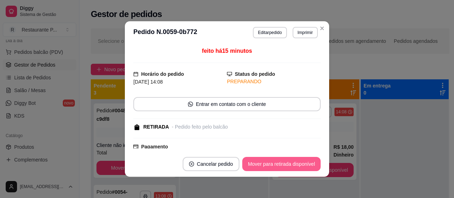
click at [268, 165] on button "Mover para retirada disponível" at bounding box center [281, 164] width 78 height 14
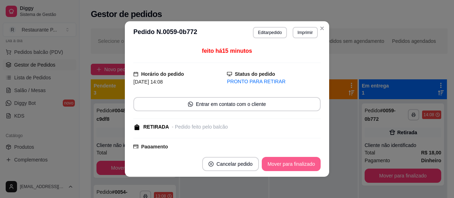
click at [268, 165] on button "Mover para finalizado" at bounding box center [291, 164] width 59 height 14
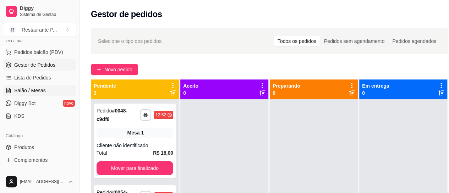
click at [38, 90] on span "Salão / Mesas" at bounding box center [30, 90] width 32 height 7
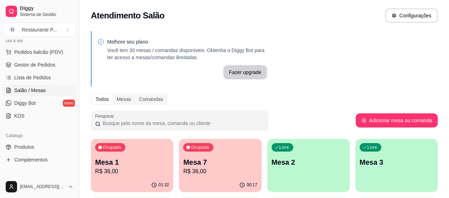
click at [196, 168] on p "R$ 36,00" at bounding box center [220, 172] width 74 height 9
click at [136, 169] on p "R$ 36,00" at bounding box center [132, 172] width 74 height 9
